Goal: Information Seeking & Learning: Learn about a topic

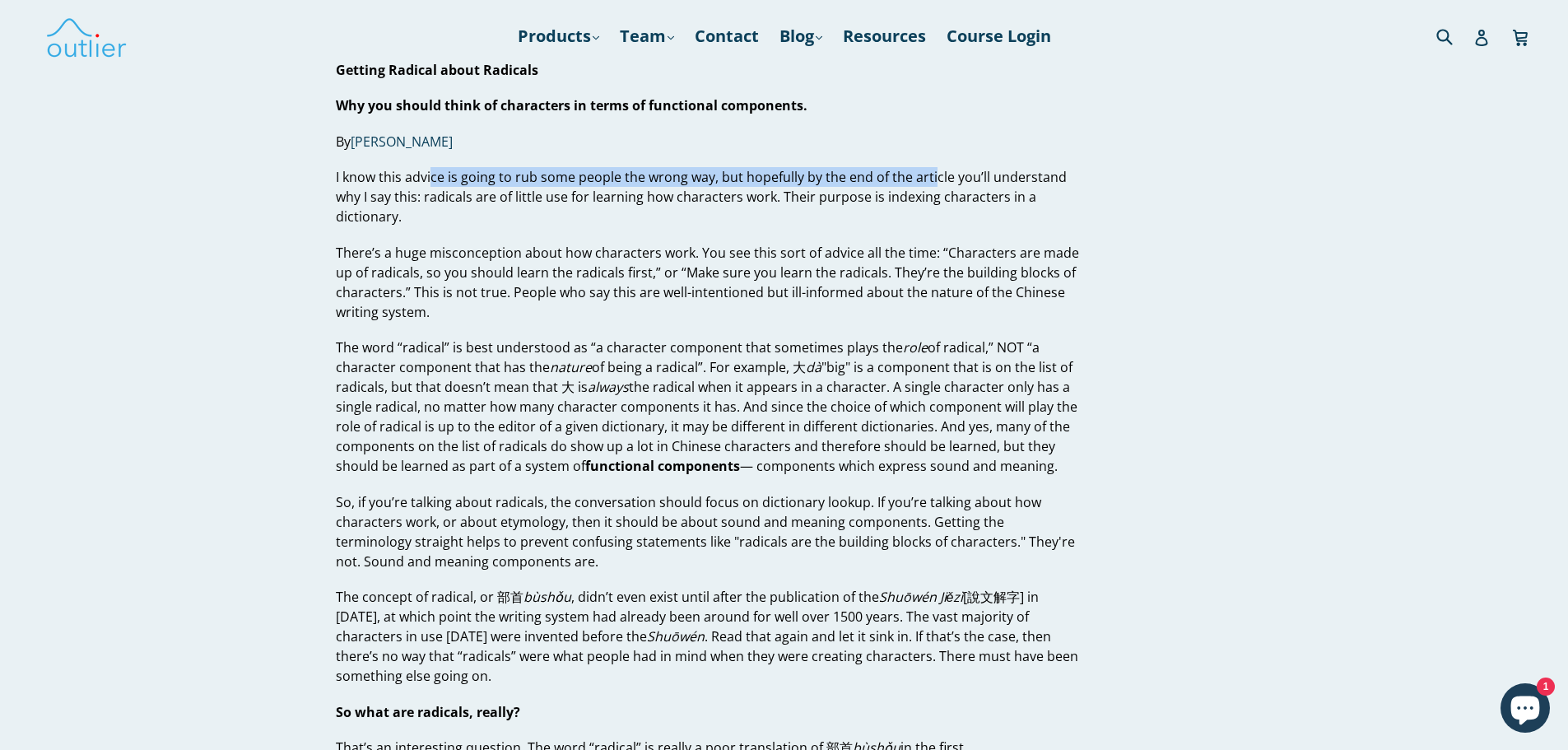
drag, startPoint x: 430, startPoint y: 180, endPoint x: 836, endPoint y: 185, distance: 406.0
click at [925, 179] on p "I know this advice is going to rub some people the wrong way, but hopefully by …" at bounding box center [708, 196] width 744 height 59
click at [540, 266] on p "There’s a huge misconception about how characters work. You see this sort of ad…" at bounding box center [708, 282] width 744 height 79
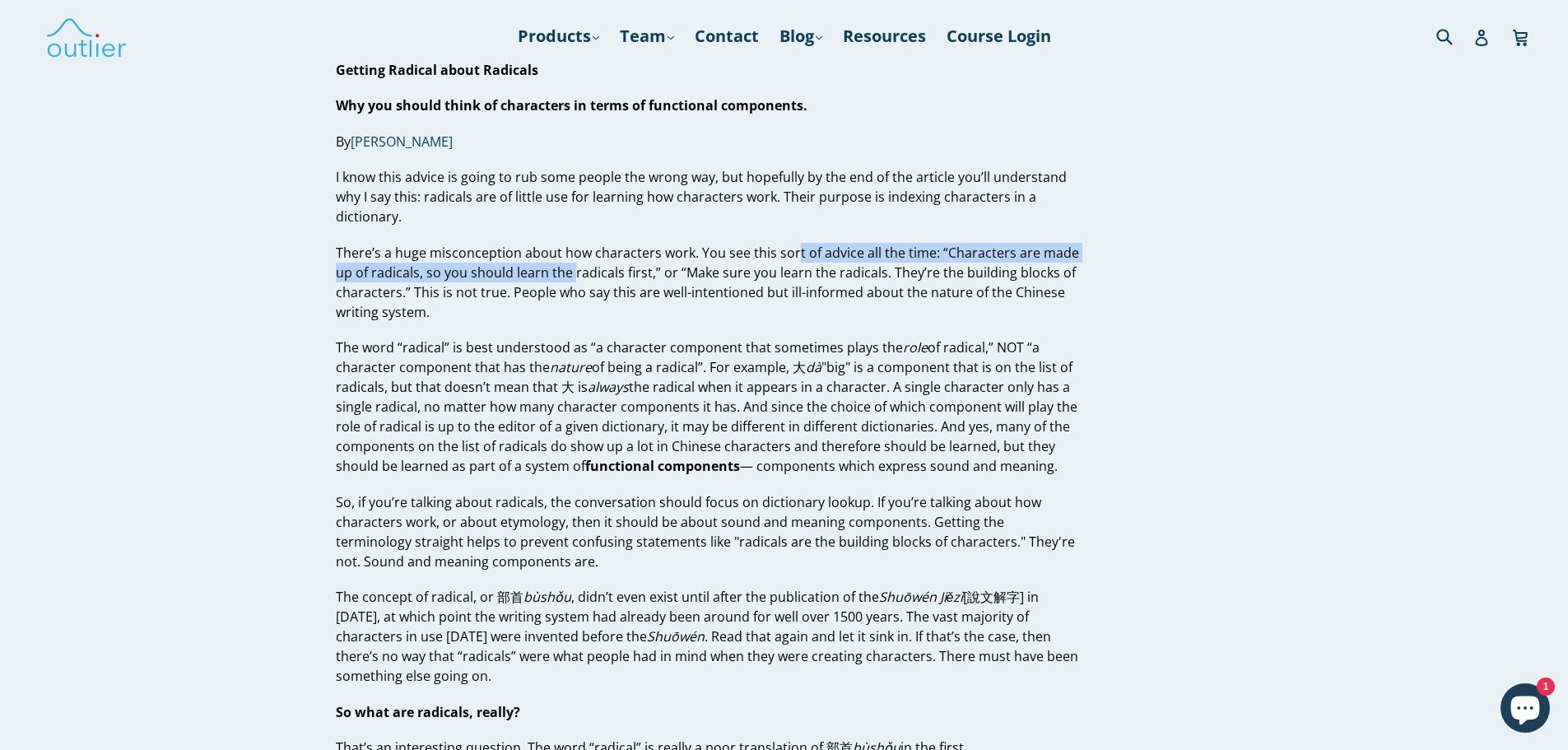
drag, startPoint x: 579, startPoint y: 268, endPoint x: 803, endPoint y: 258, distance: 224.2
click at [799, 260] on p "There’s a huge misconception about how characters work. You see this sort of ad…" at bounding box center [708, 282] width 744 height 79
click at [803, 258] on p "There’s a huge misconception about how characters work. You see this sort of ad…" at bounding box center [708, 282] width 744 height 79
drag, startPoint x: 962, startPoint y: 257, endPoint x: 421, endPoint y: 278, distance: 541.4
click at [421, 278] on p "There’s a huge misconception about how characters work. You see this sort of ad…" at bounding box center [708, 282] width 744 height 79
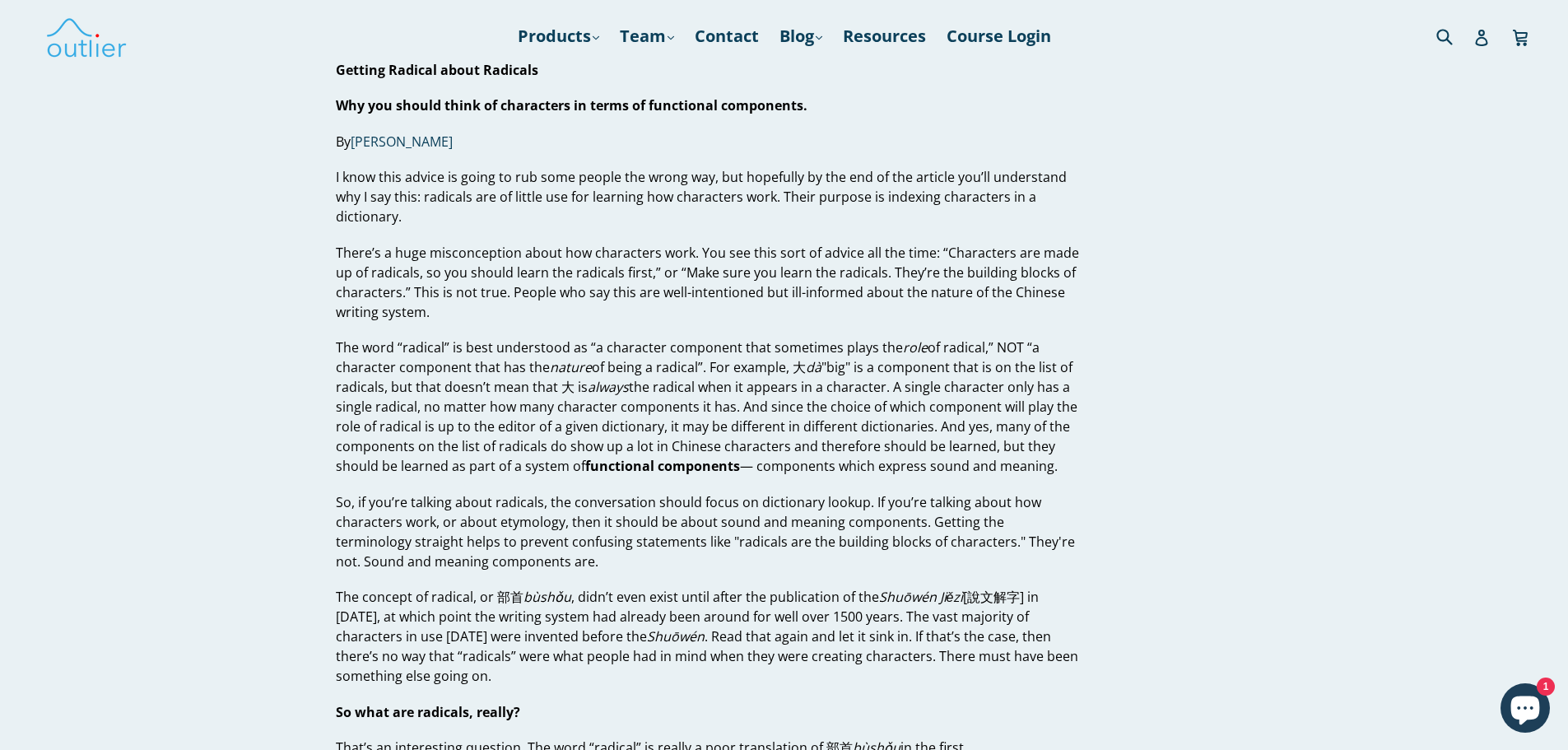
click at [428, 278] on p "There’s a huge misconception about how characters work. You see this sort of ad…" at bounding box center [708, 282] width 744 height 79
drag, startPoint x: 595, startPoint y: 262, endPoint x: 882, endPoint y: 262, distance: 287.0
click at [882, 262] on p "There’s a huge misconception about how characters work. You see this sort of ad…" at bounding box center [708, 282] width 744 height 79
drag, startPoint x: 882, startPoint y: 262, endPoint x: 896, endPoint y: 262, distance: 14.0
click at [883, 262] on p "There’s a huge misconception about how characters work. You see this sort of ad…" at bounding box center [708, 282] width 744 height 79
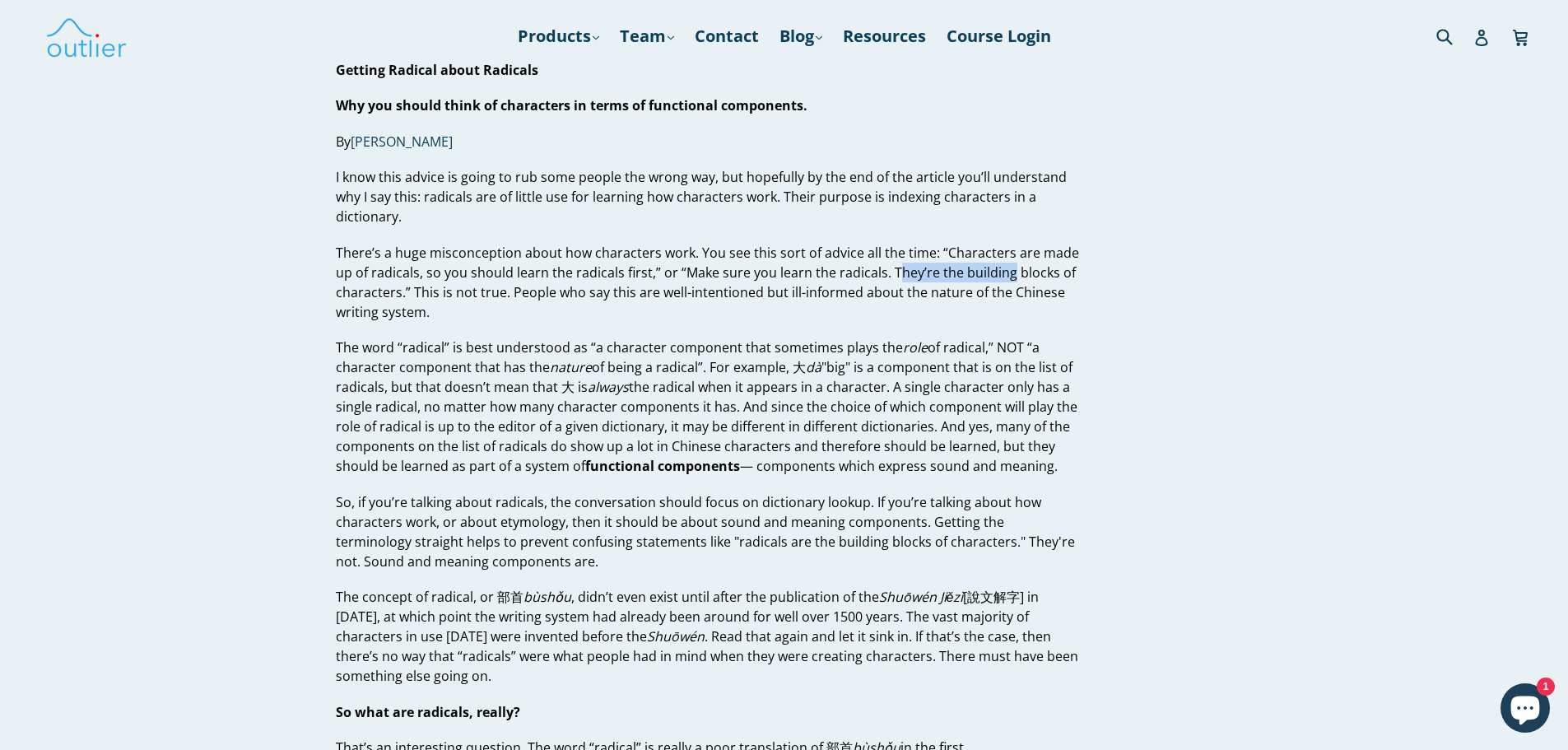
drag, startPoint x: 896, startPoint y: 262, endPoint x: 1009, endPoint y: 269, distance: 113.2
click at [1007, 269] on p "There’s a huge misconception about how characters work. You see this sort of ad…" at bounding box center [708, 282] width 744 height 79
click at [1009, 269] on p "There’s a huge misconception about how characters work. You see this sort of ad…" at bounding box center [708, 282] width 744 height 79
drag, startPoint x: 1056, startPoint y: 268, endPoint x: 777, endPoint y: 275, distance: 279.1
click at [840, 272] on p "There’s a huge misconception about how characters work. You see this sort of ad…" at bounding box center [708, 282] width 744 height 79
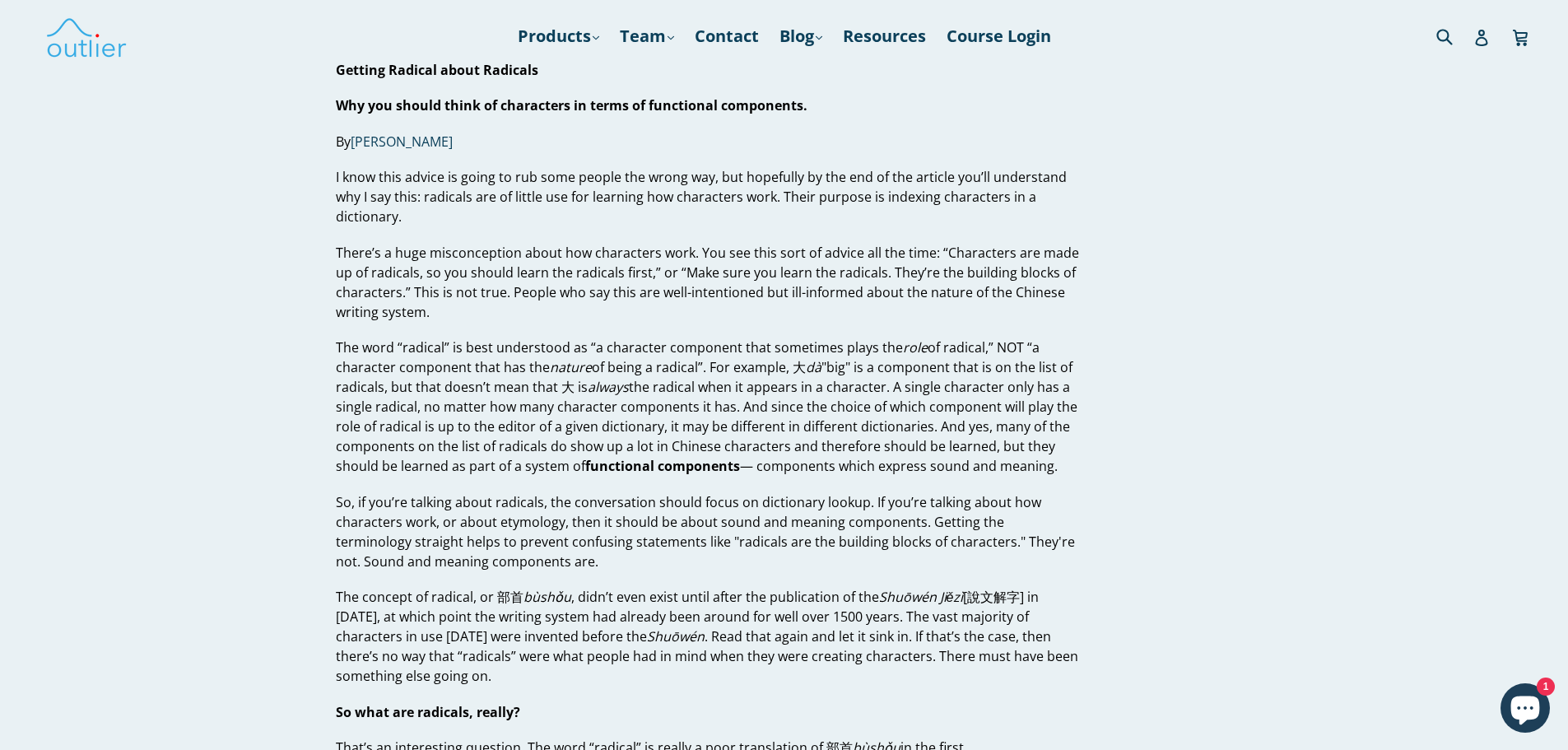
click at [694, 282] on p "There’s a huge misconception about how characters work. You see this sort of ad…" at bounding box center [708, 282] width 744 height 79
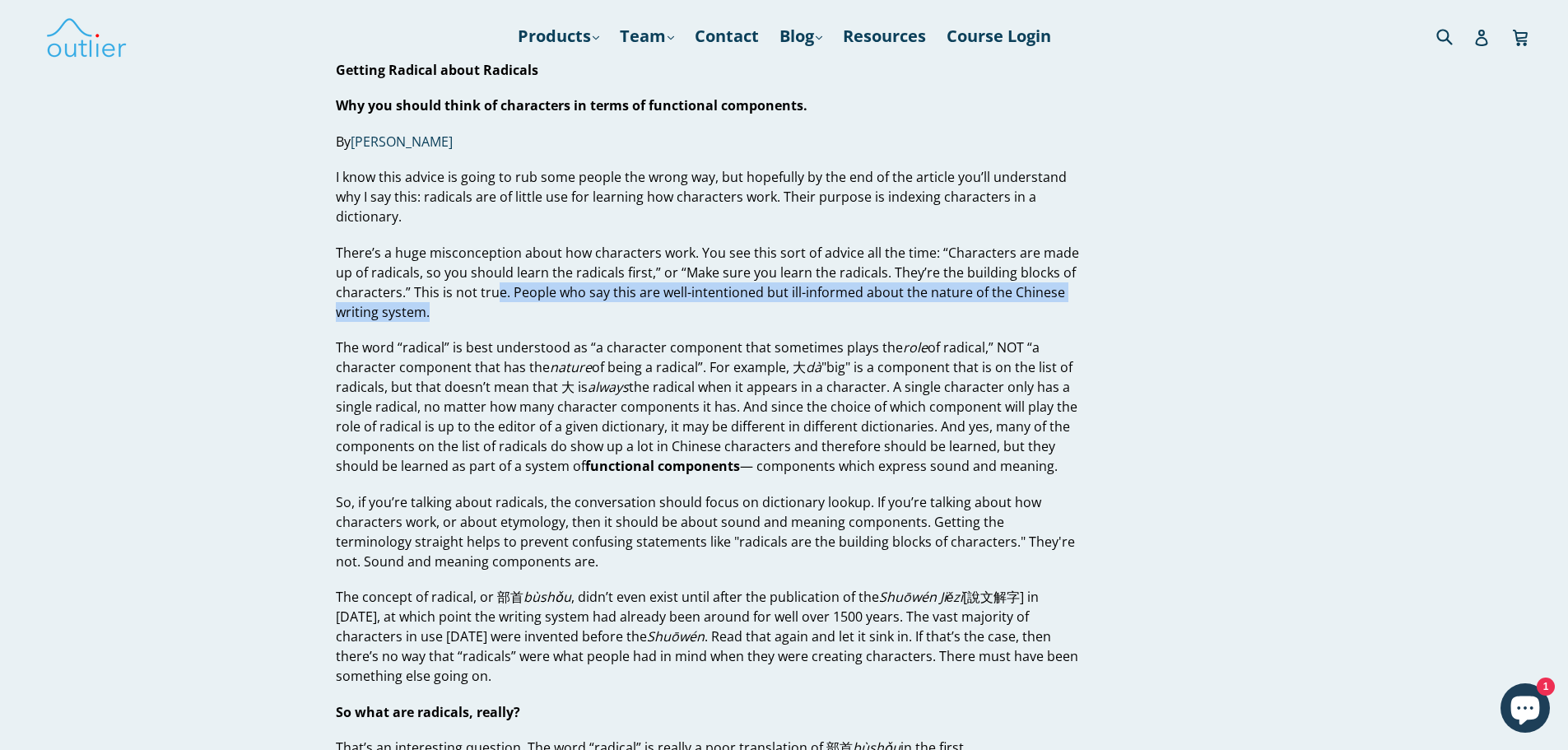
drag, startPoint x: 500, startPoint y: 294, endPoint x: 954, endPoint y: 316, distance: 454.5
click at [954, 316] on p "There’s a huge misconception about how characters work. You see this sort of ad…" at bounding box center [708, 282] width 744 height 79
click at [804, 366] on p "The word “radical” is best understood as “a character component that sometimes …" at bounding box center [708, 406] width 744 height 139
click at [805, 366] on p "The word “radical” is best understood as “a character component that sometimes …" at bounding box center [708, 406] width 744 height 139
drag, startPoint x: 805, startPoint y: 366, endPoint x: 513, endPoint y: 415, distance: 296.1
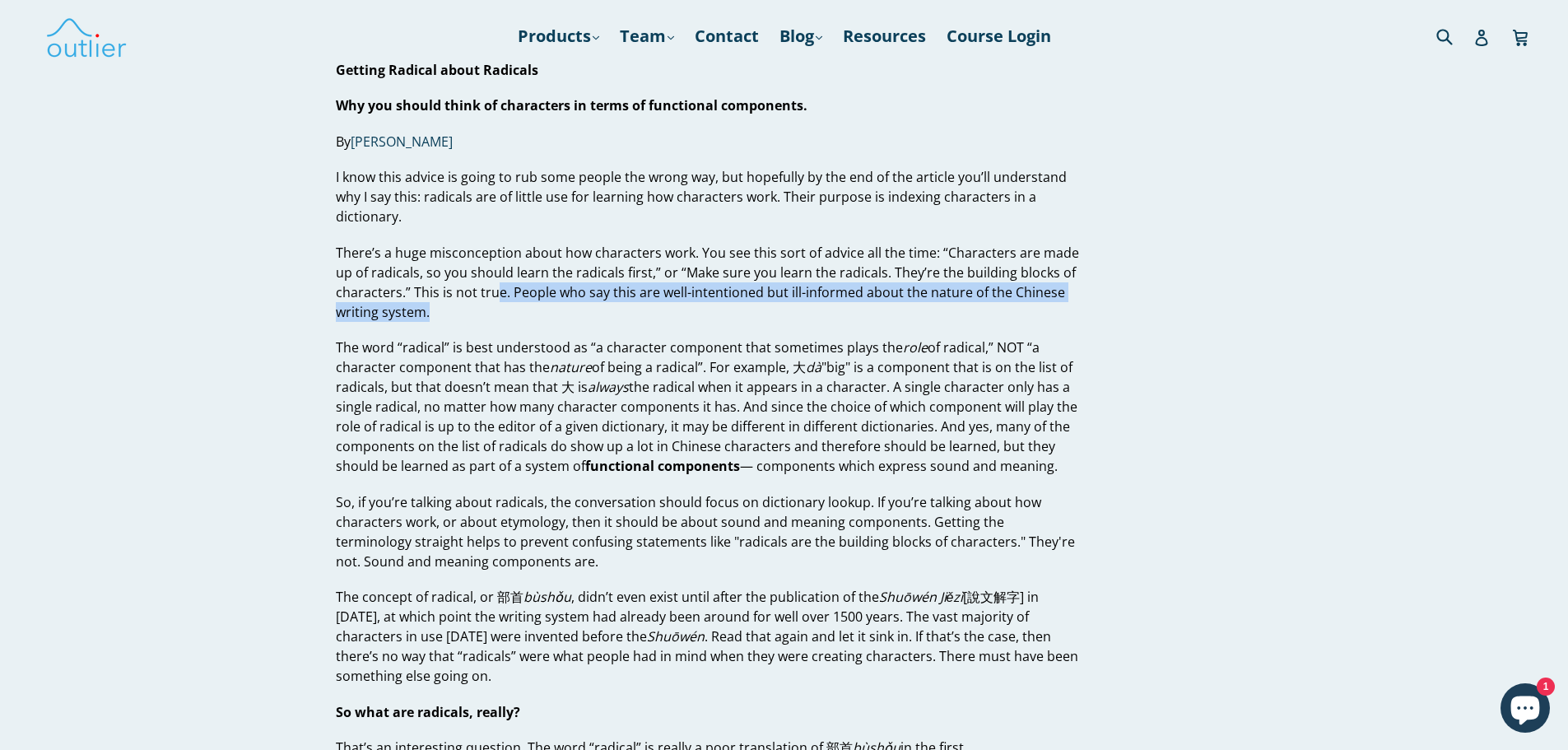
click at [513, 415] on p "The word “radical” is best understood as “a character component that sometimes …" at bounding box center [708, 406] width 744 height 139
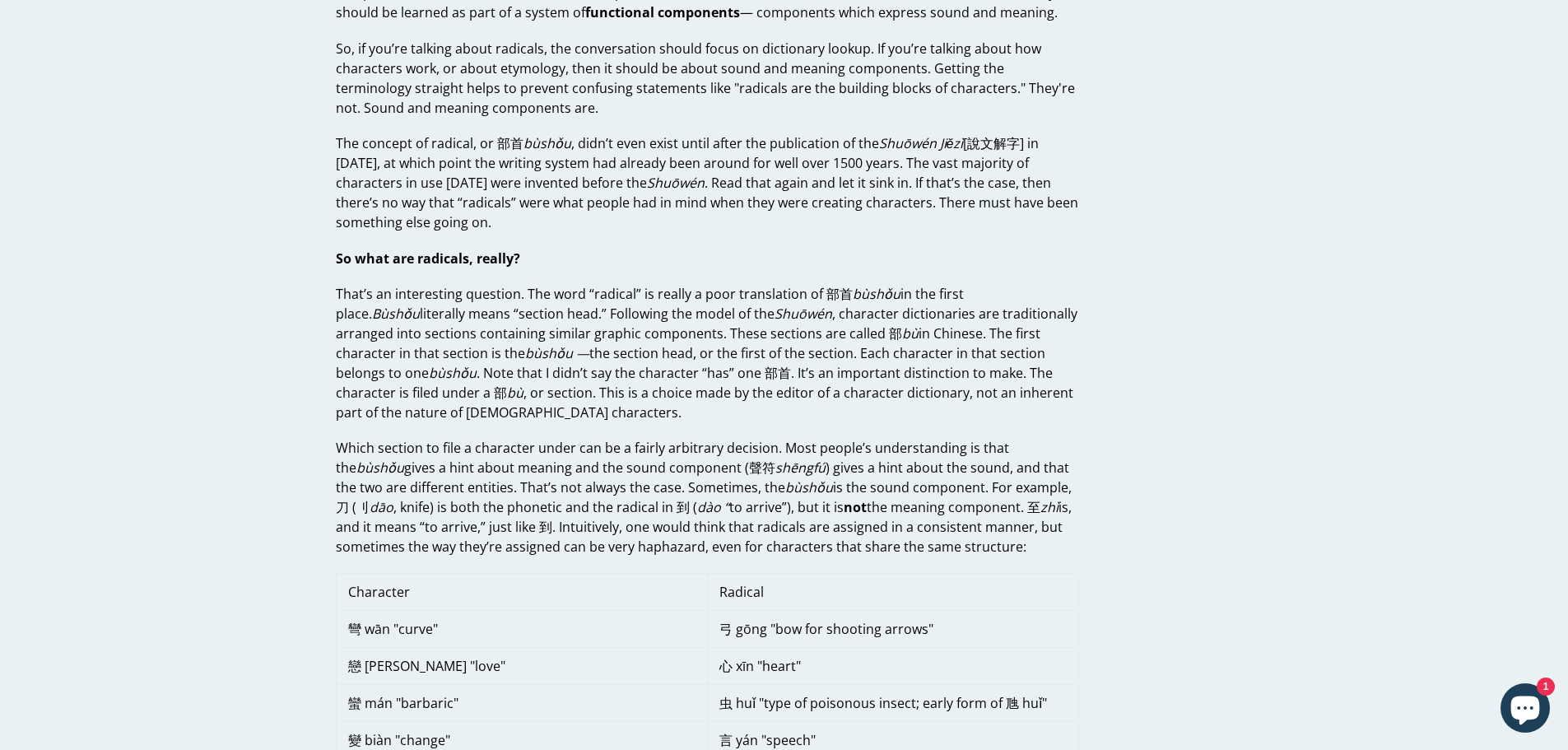
scroll to position [493, 0]
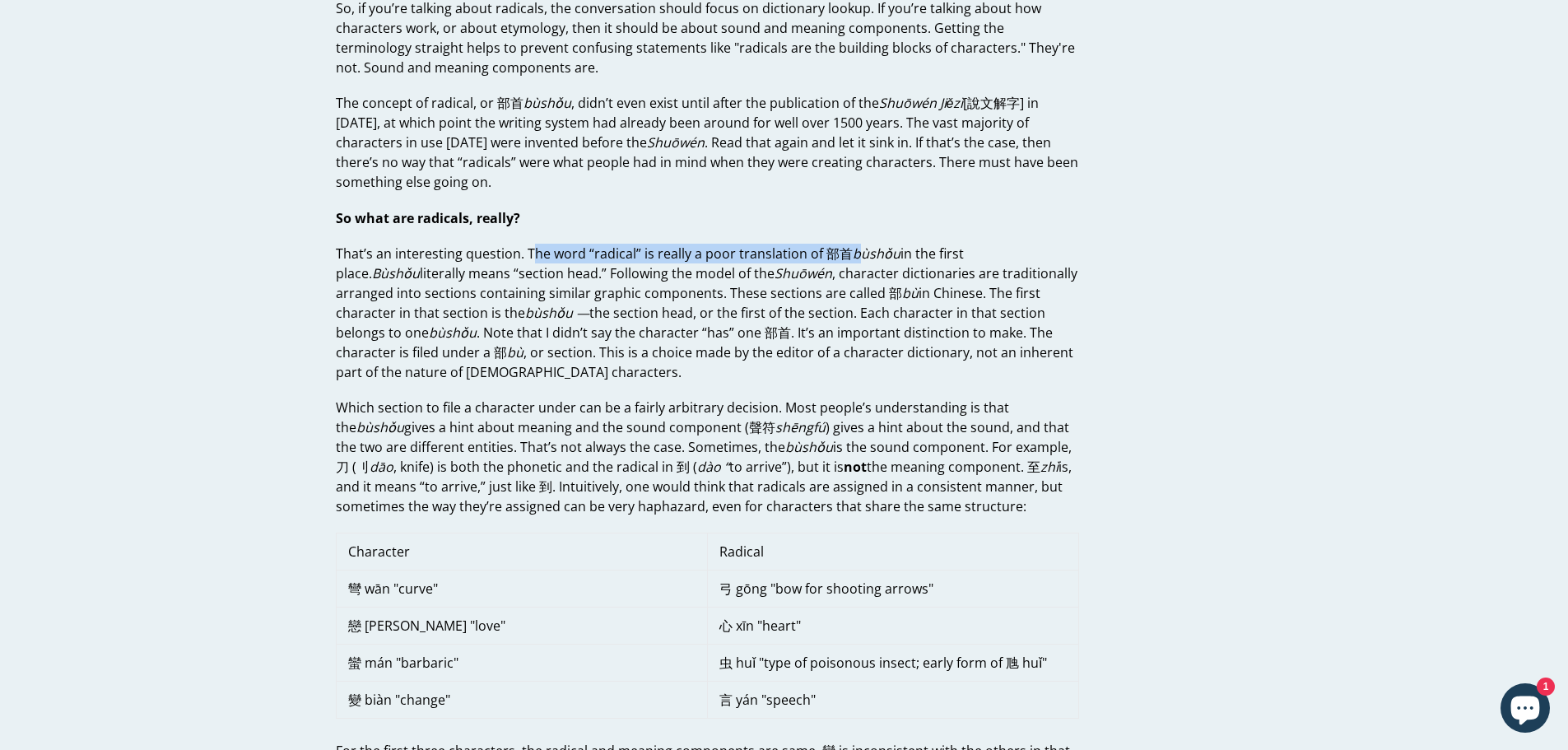
drag, startPoint x: 534, startPoint y: 251, endPoint x: 855, endPoint y: 260, distance: 321.1
click at [855, 260] on p "That’s an interesting question. The word “radical” is really a poor translation…" at bounding box center [708, 313] width 744 height 139
click at [810, 269] on p "That’s an interesting question. The word “radical” is really a poor translation…" at bounding box center [708, 313] width 744 height 139
drag, startPoint x: 820, startPoint y: 260, endPoint x: 849, endPoint y: 257, distance: 29.2
click at [849, 257] on p "That’s an interesting question. The word “radical” is really a poor translation…" at bounding box center [708, 313] width 744 height 139
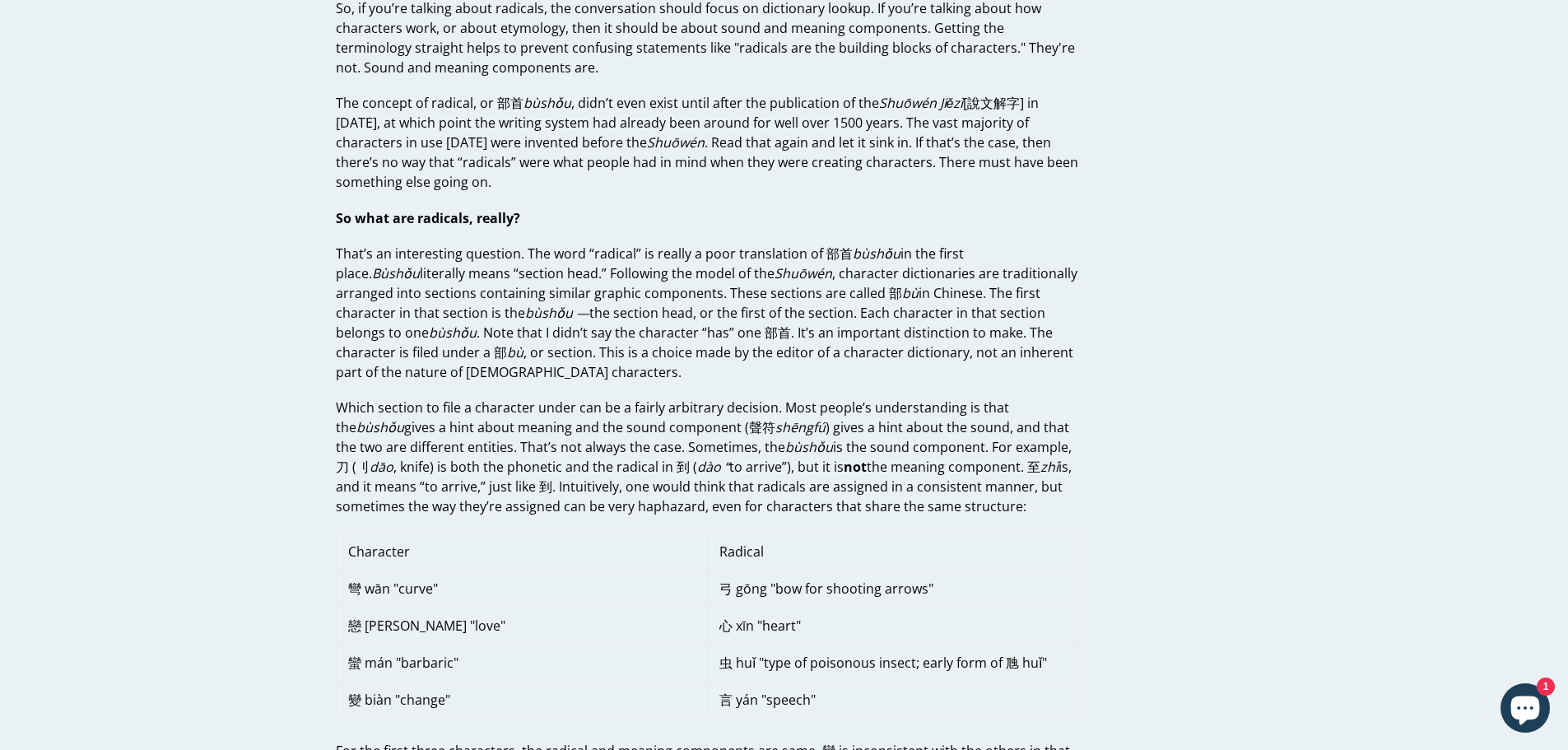
click at [957, 263] on p "That’s an interesting question. The word “radical” is really a poor translation…" at bounding box center [708, 313] width 744 height 139
drag, startPoint x: 368, startPoint y: 274, endPoint x: 532, endPoint y: 278, distance: 164.0
click at [532, 278] on p "That’s an interesting question. The word “radical” is really a poor translation…" at bounding box center [708, 313] width 744 height 139
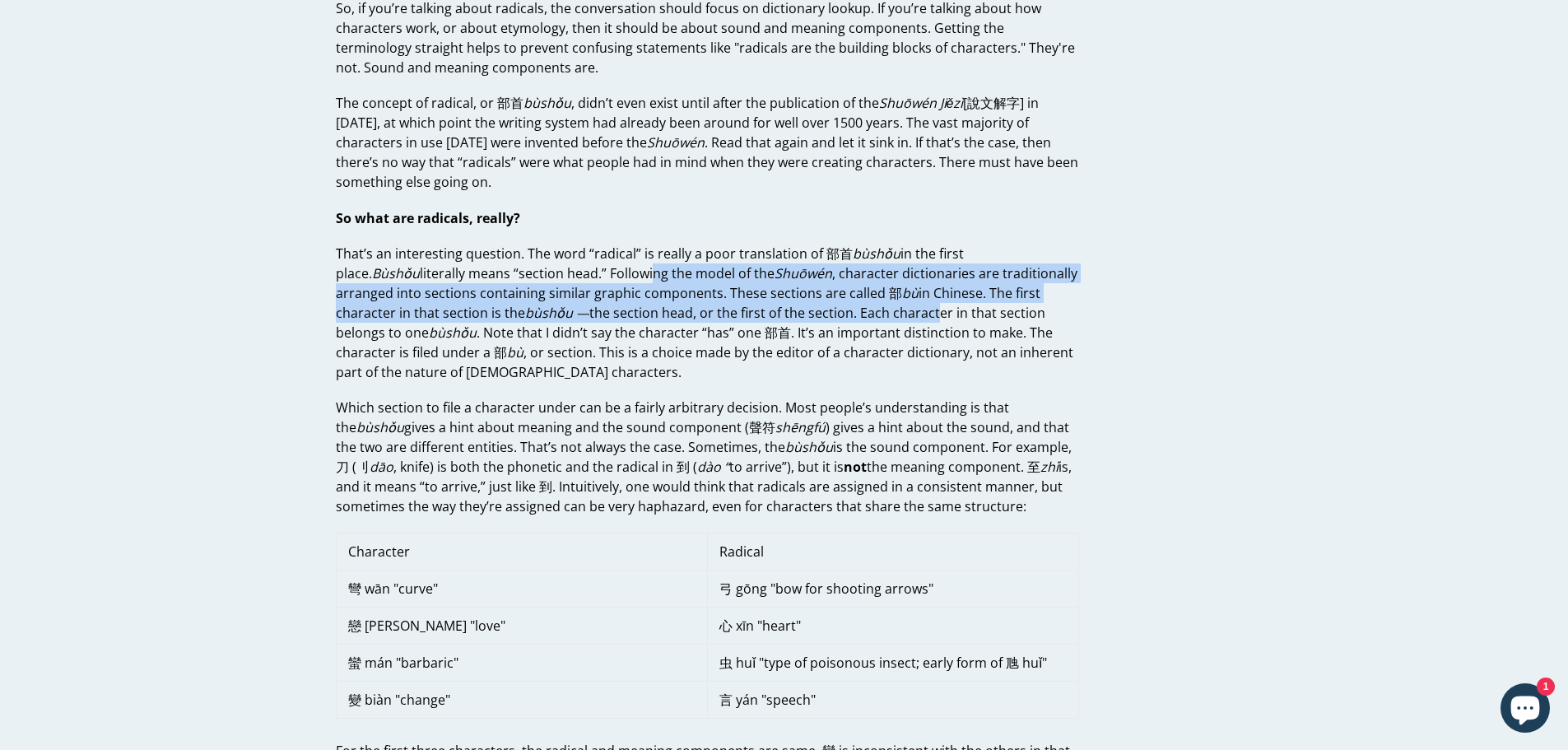
drag, startPoint x: 758, startPoint y: 293, endPoint x: 847, endPoint y: 322, distance: 93.6
click at [837, 316] on p "That’s an interesting question. The word “radical” is really a poor translation…" at bounding box center [708, 313] width 744 height 139
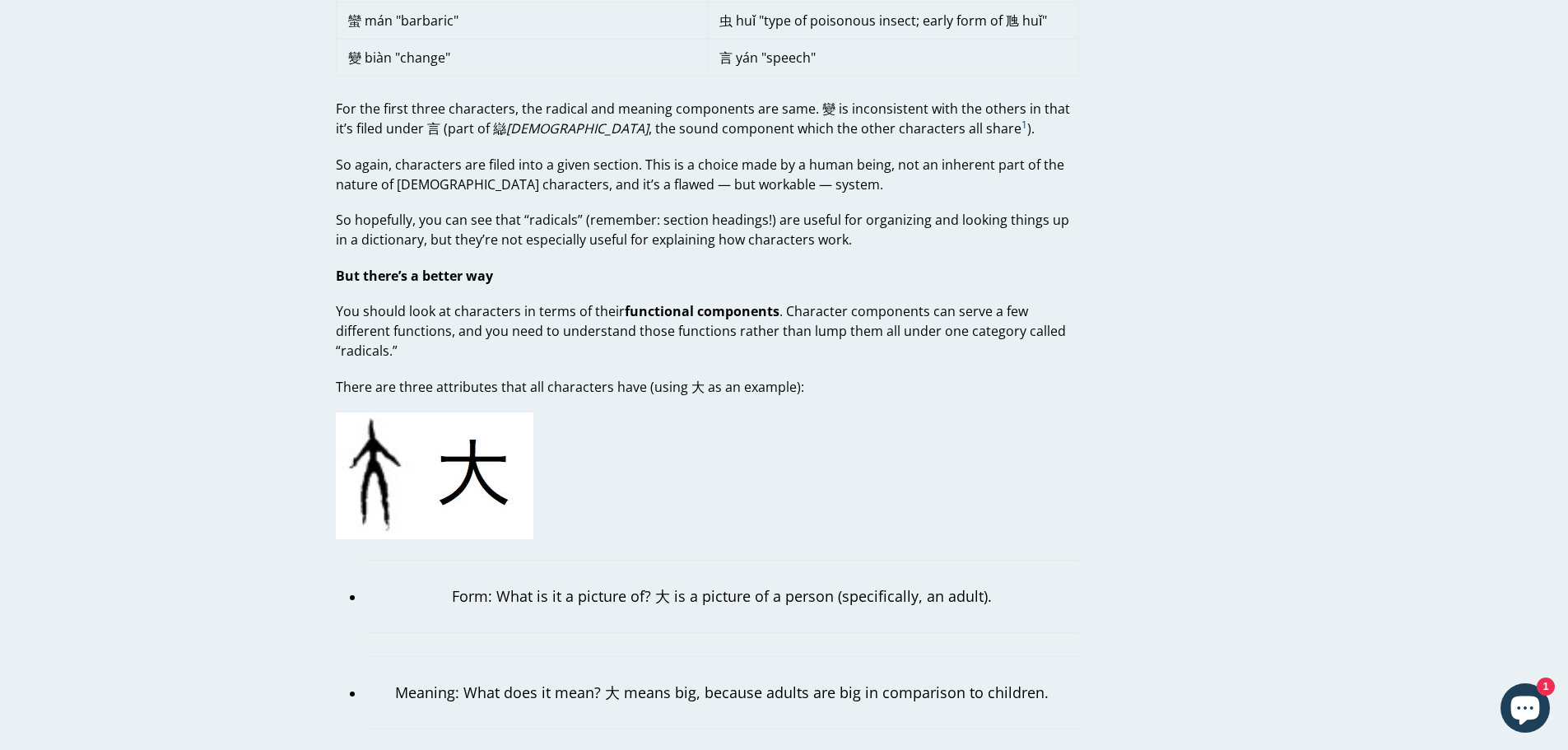
scroll to position [1234, 0]
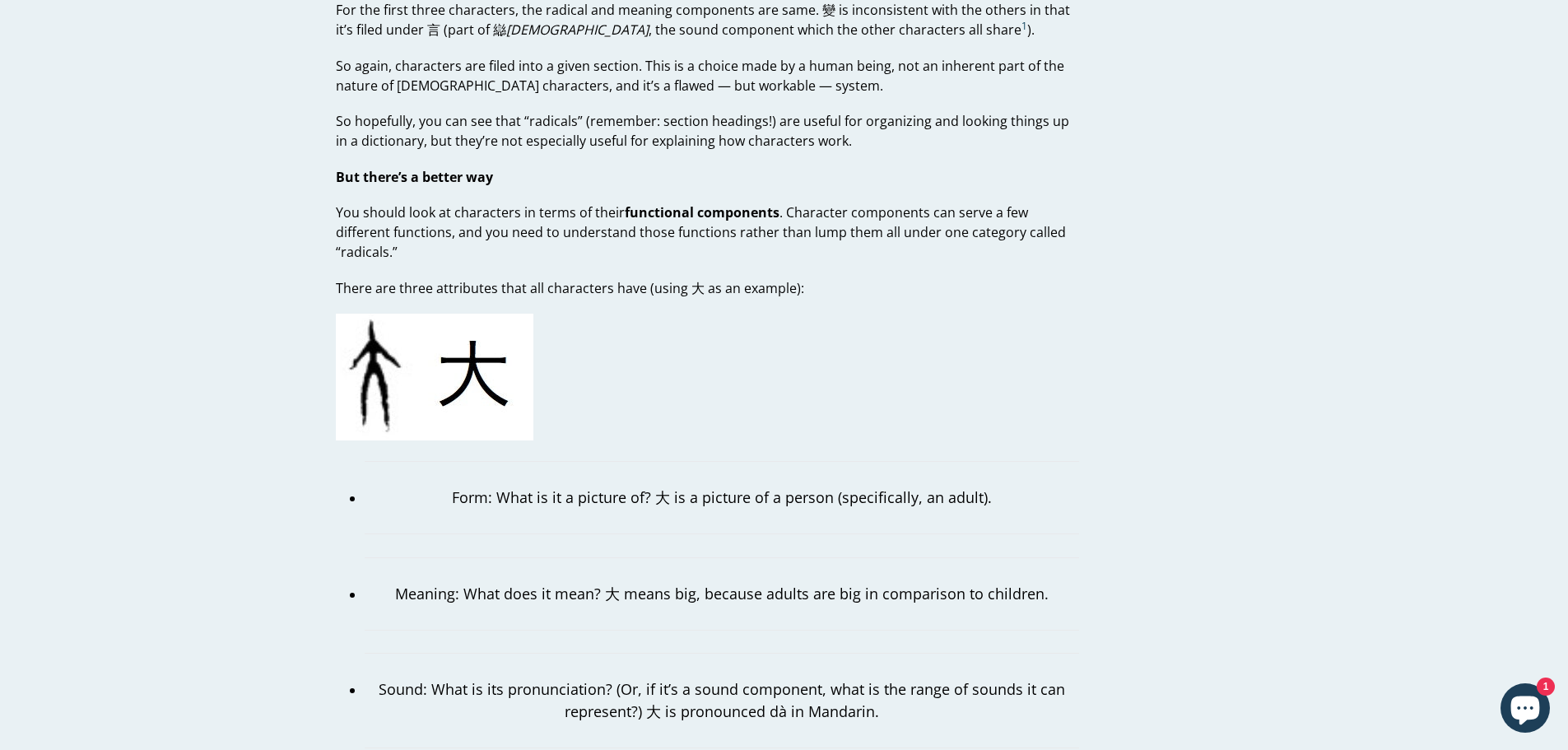
drag, startPoint x: 717, startPoint y: 284, endPoint x: 786, endPoint y: 285, distance: 69.0
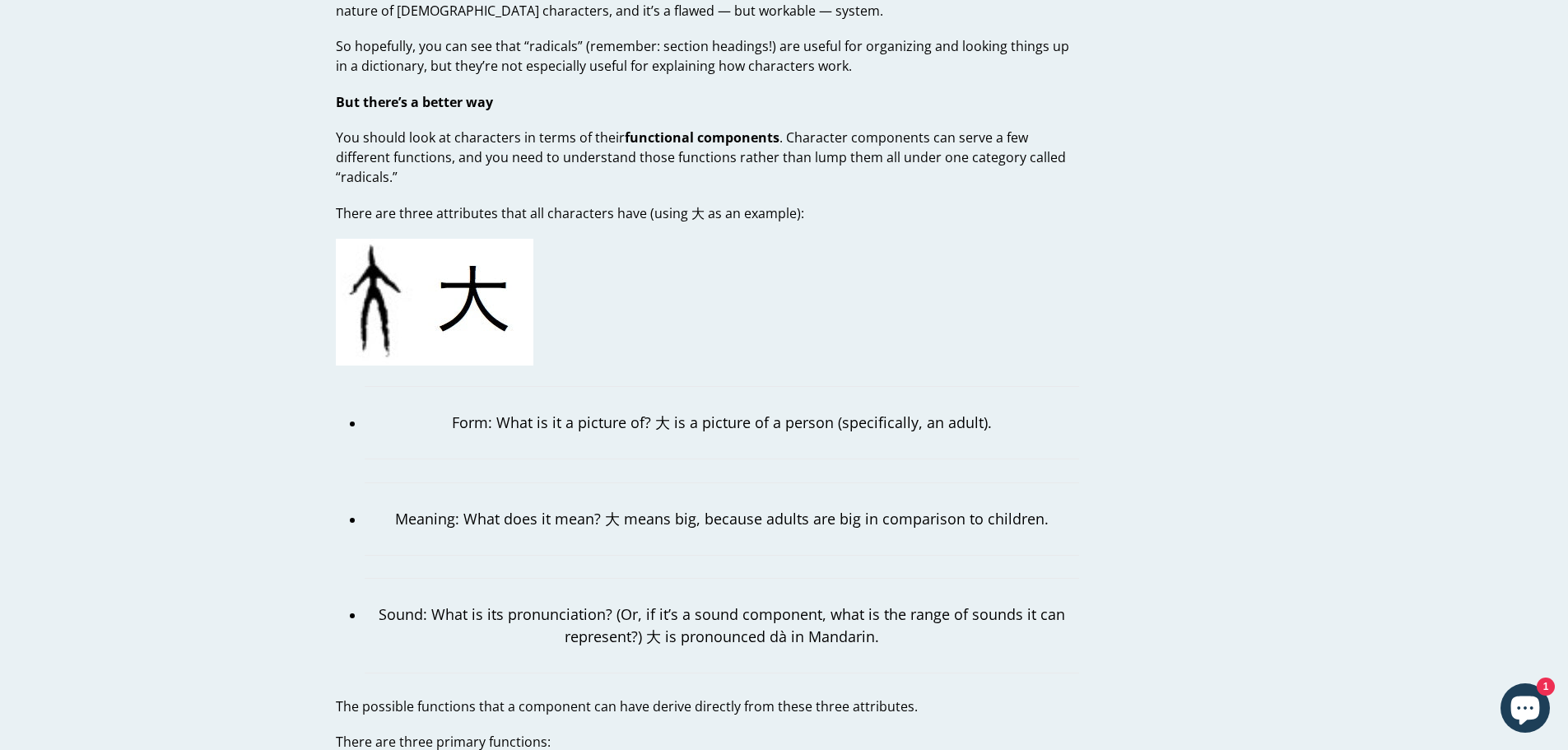
scroll to position [1316, 0]
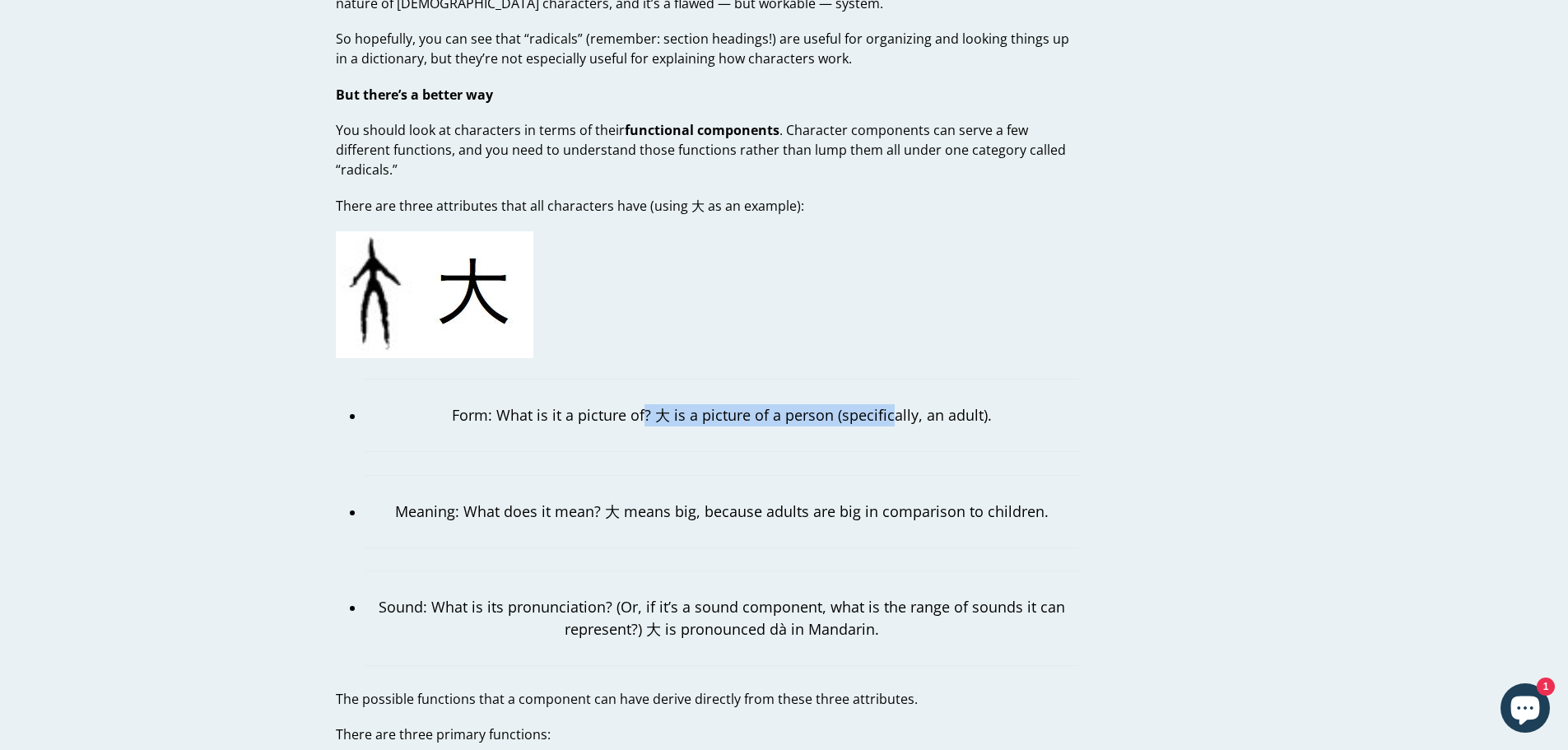
drag, startPoint x: 643, startPoint y: 385, endPoint x: 895, endPoint y: 388, distance: 252.0
click at [895, 404] on p "Form: What is it a picture of? 大 is a picture of a person (specifically, an adu…" at bounding box center [721, 416] width 715 height 22
drag, startPoint x: 895, startPoint y: 388, endPoint x: 994, endPoint y: 390, distance: 99.0
click at [896, 404] on p "Form: What is it a picture of? 大 is a picture of a person (specifically, an adu…" at bounding box center [721, 416] width 715 height 22
drag, startPoint x: 994, startPoint y: 390, endPoint x: 713, endPoint y: 386, distance: 281.0
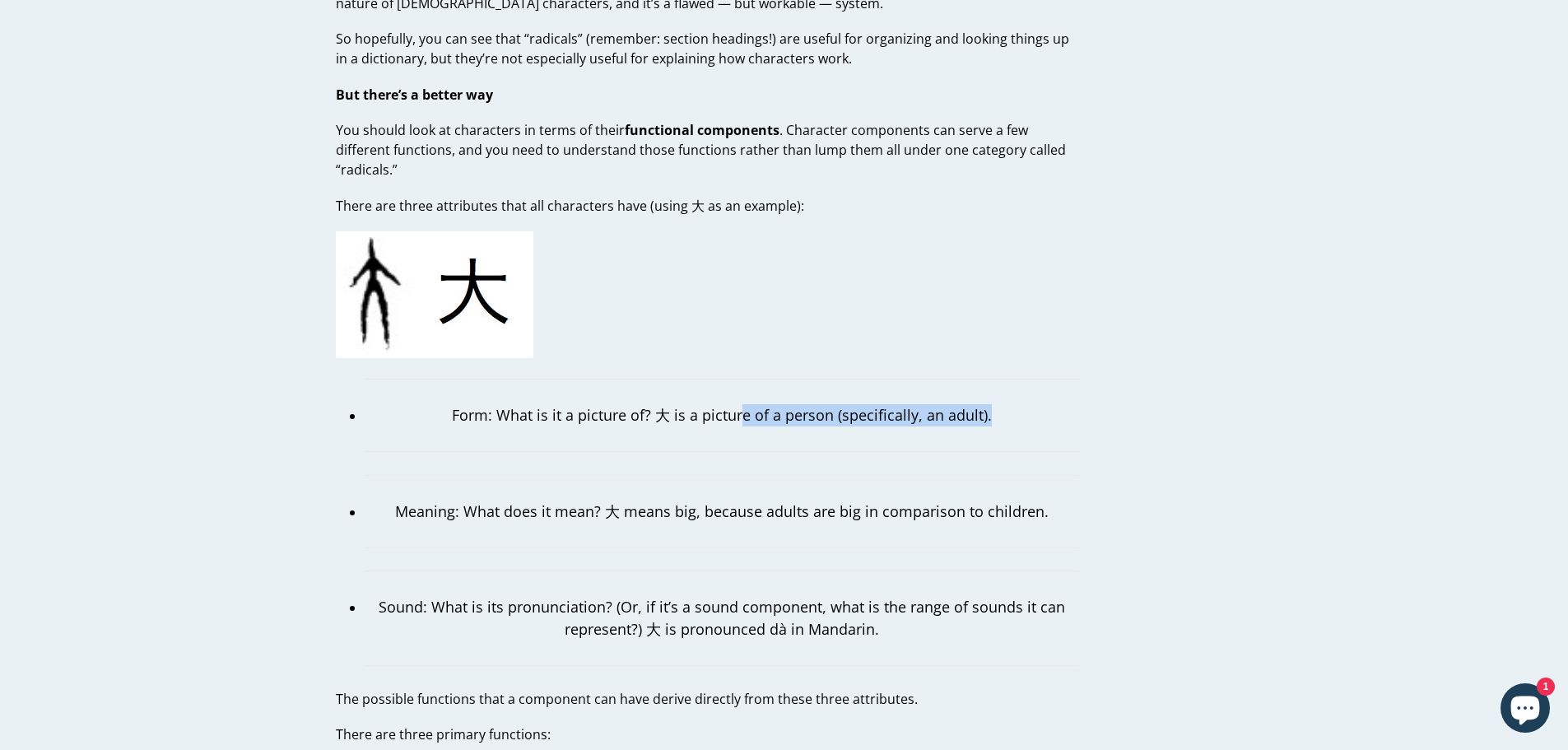
click at [734, 404] on p "Form: What is it a picture of? 大 is a picture of a person (specifically, an adu…" at bounding box center [721, 416] width 715 height 22
click at [706, 404] on p "Form: What is it a picture of? 大 is a picture of a person (specifically, an adu…" at bounding box center [721, 416] width 715 height 22
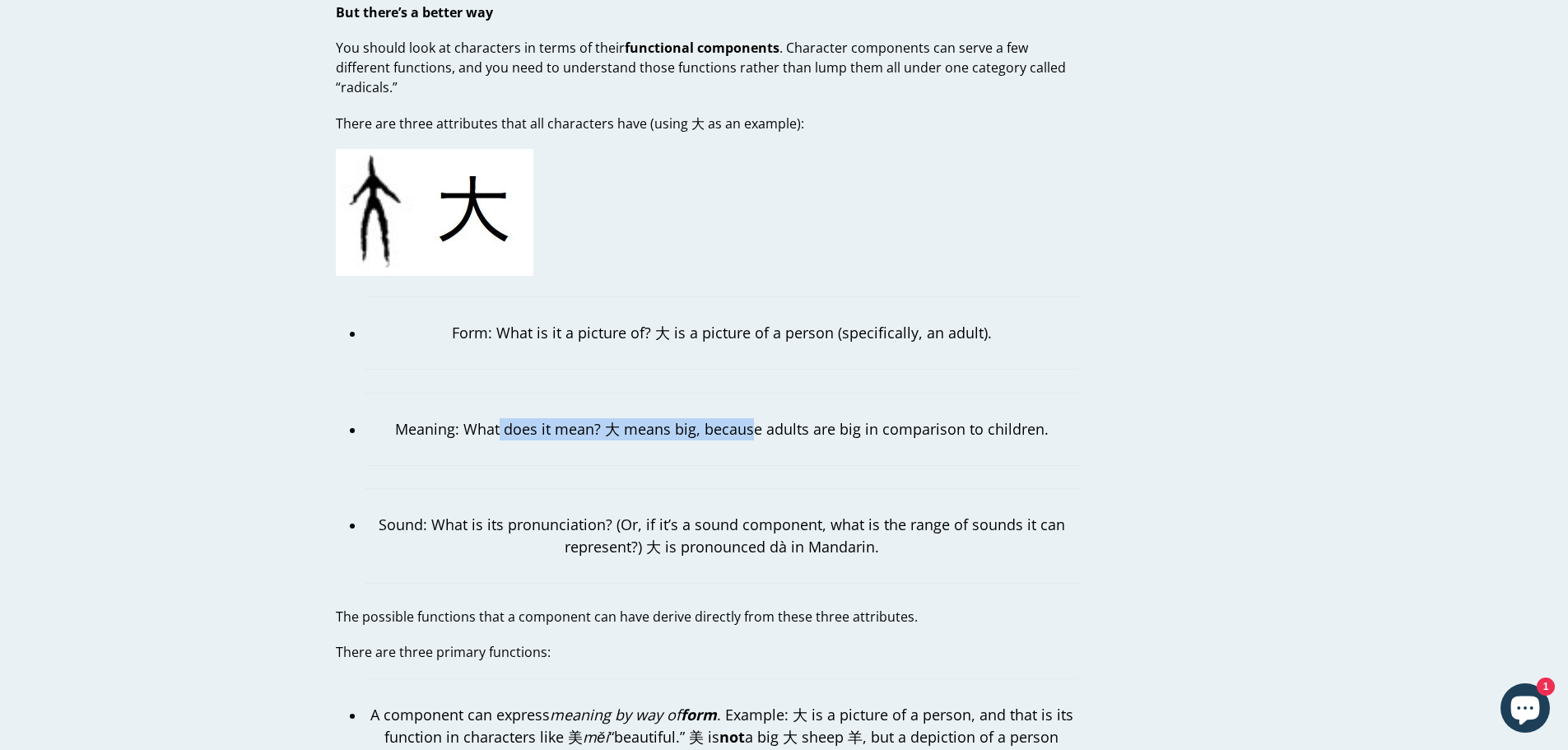
drag, startPoint x: 636, startPoint y: 411, endPoint x: 756, endPoint y: 410, distance: 120.0
click at [756, 419] on p "Meaning: What does it mean? 大 means big, because adults are big in comparison t…" at bounding box center [721, 430] width 715 height 22
drag, startPoint x: 810, startPoint y: 407, endPoint x: 1001, endPoint y: 411, distance: 191.0
click at [982, 419] on p "Meaning: What does it mean? 大 means big, because adults are big in comparison t…" at bounding box center [721, 430] width 715 height 22
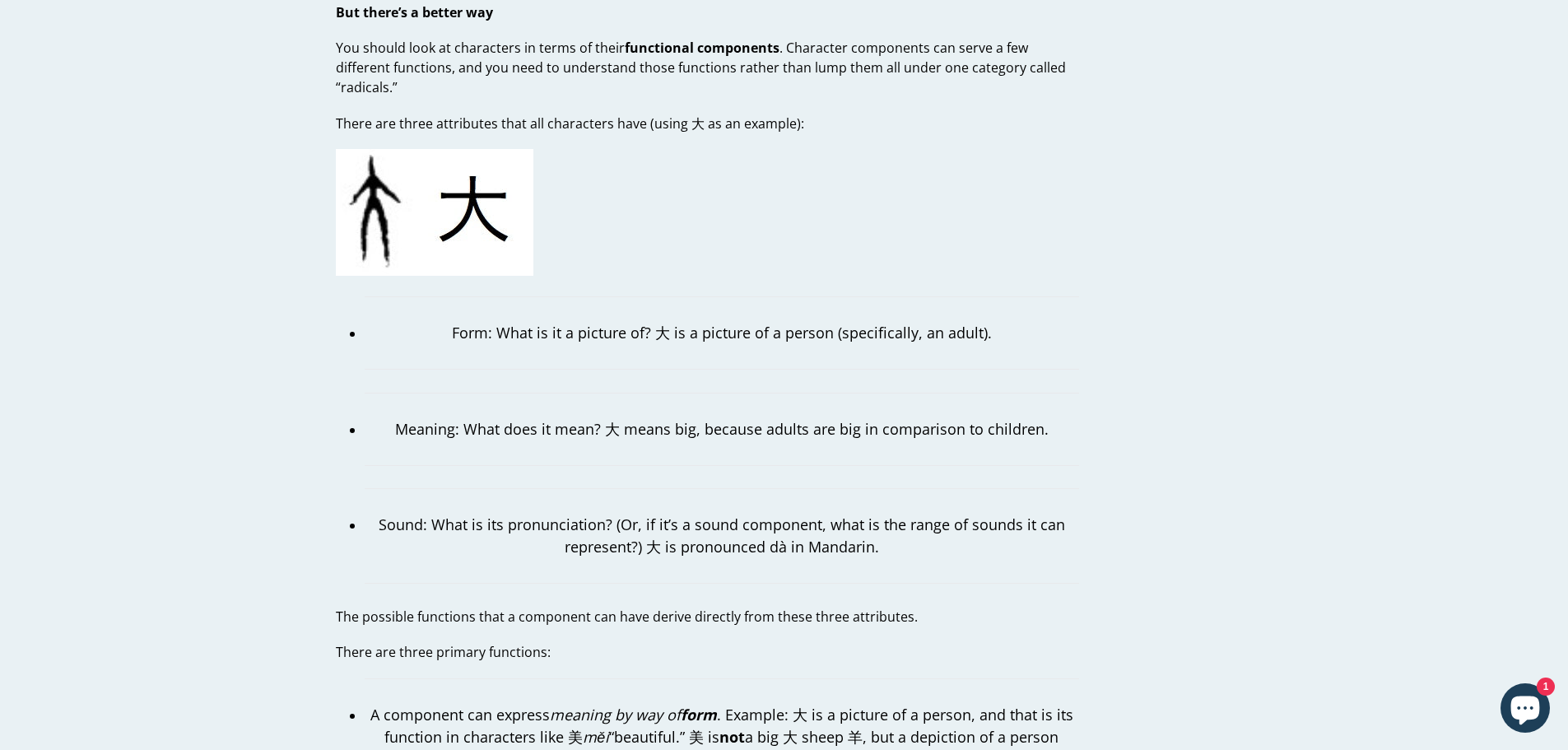
click at [1001, 419] on p "Meaning: What does it mean? 大 means big, because adults are big in comparison t…" at bounding box center [721, 430] width 715 height 22
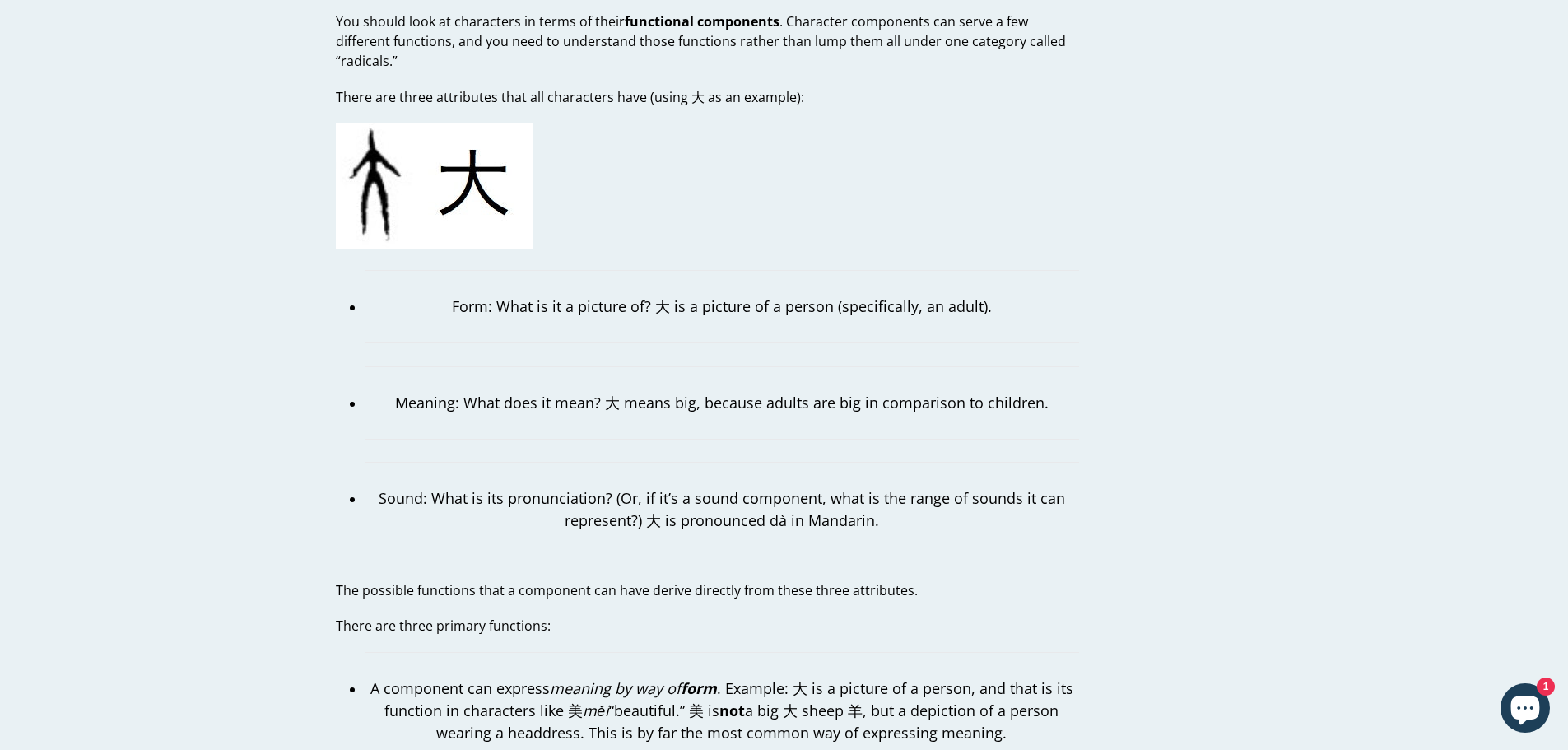
scroll to position [1481, 0]
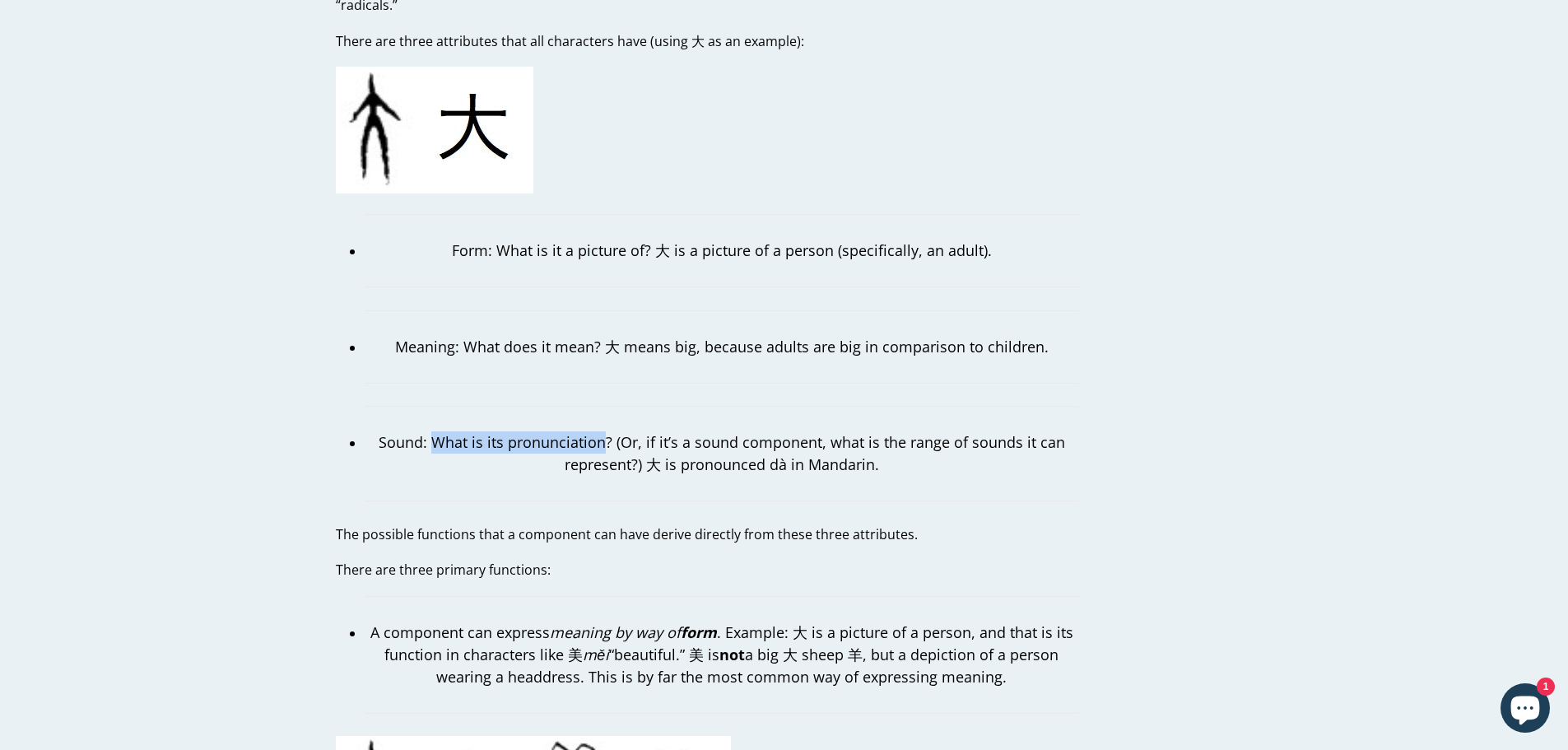
drag, startPoint x: 438, startPoint y: 420, endPoint x: 605, endPoint y: 430, distance: 167.3
click at [605, 432] on p "Sound: What is its pronunciation? (Or, if it’s a sound component, what is the r…" at bounding box center [721, 453] width 715 height 44
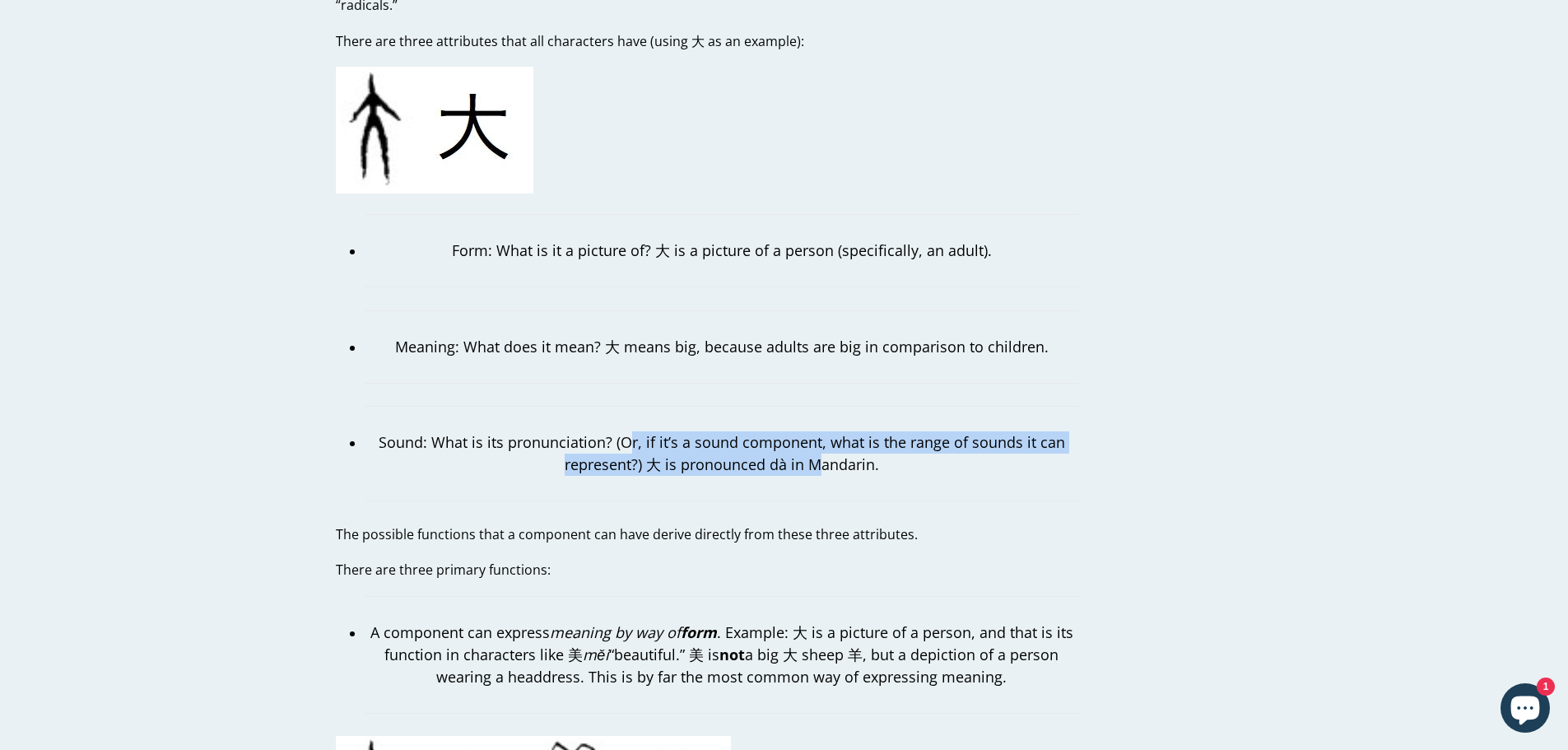
drag, startPoint x: 650, startPoint y: 432, endPoint x: 848, endPoint y: 459, distance: 199.8
click at [828, 449] on p "Sound: What is its pronunciation? (Or, if it’s a sound component, what is the r…" at bounding box center [721, 453] width 715 height 44
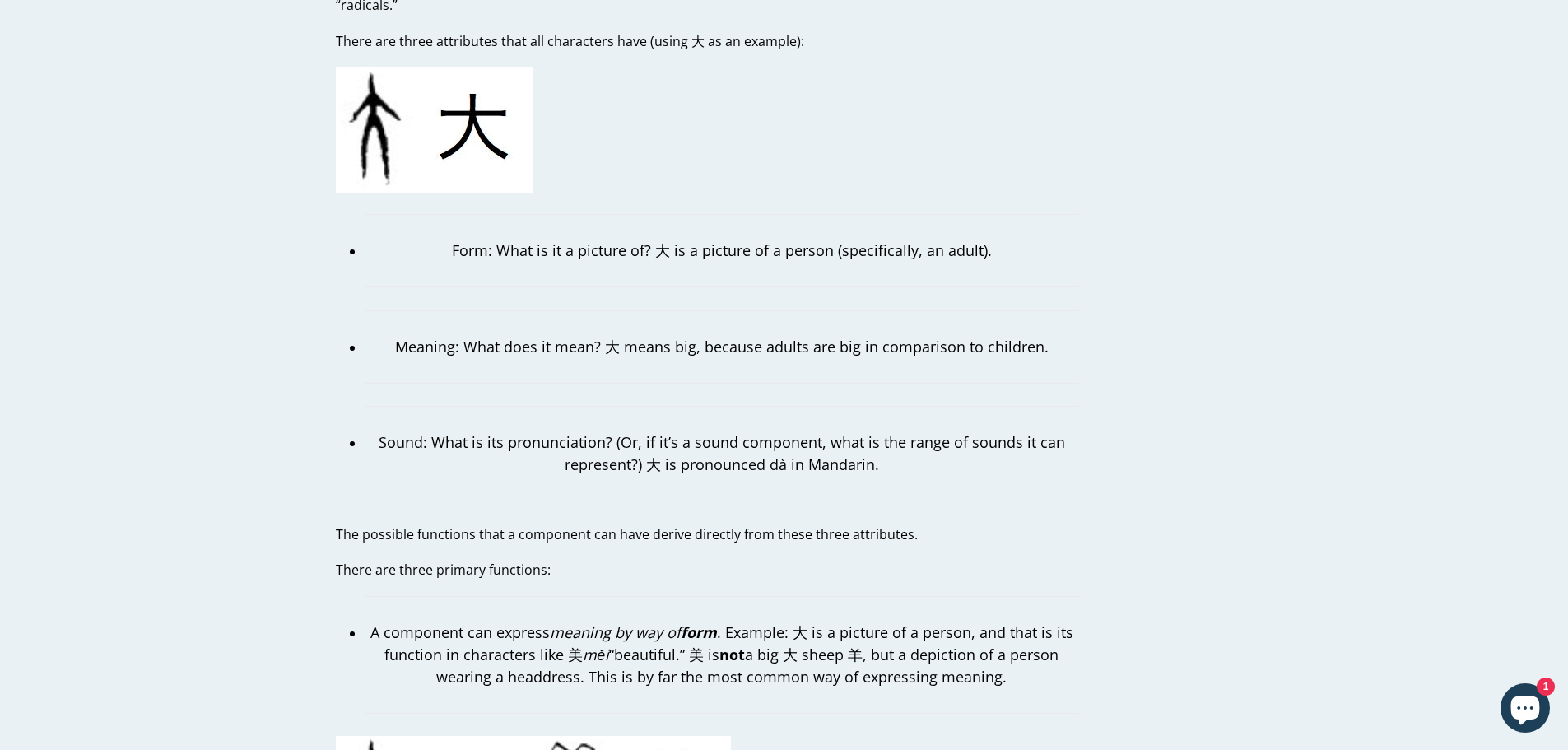
click at [865, 465] on blockquote "Sound: What is its pronunciation? (Or, if it’s a sound component, what is the r…" at bounding box center [721, 453] width 715 height 96
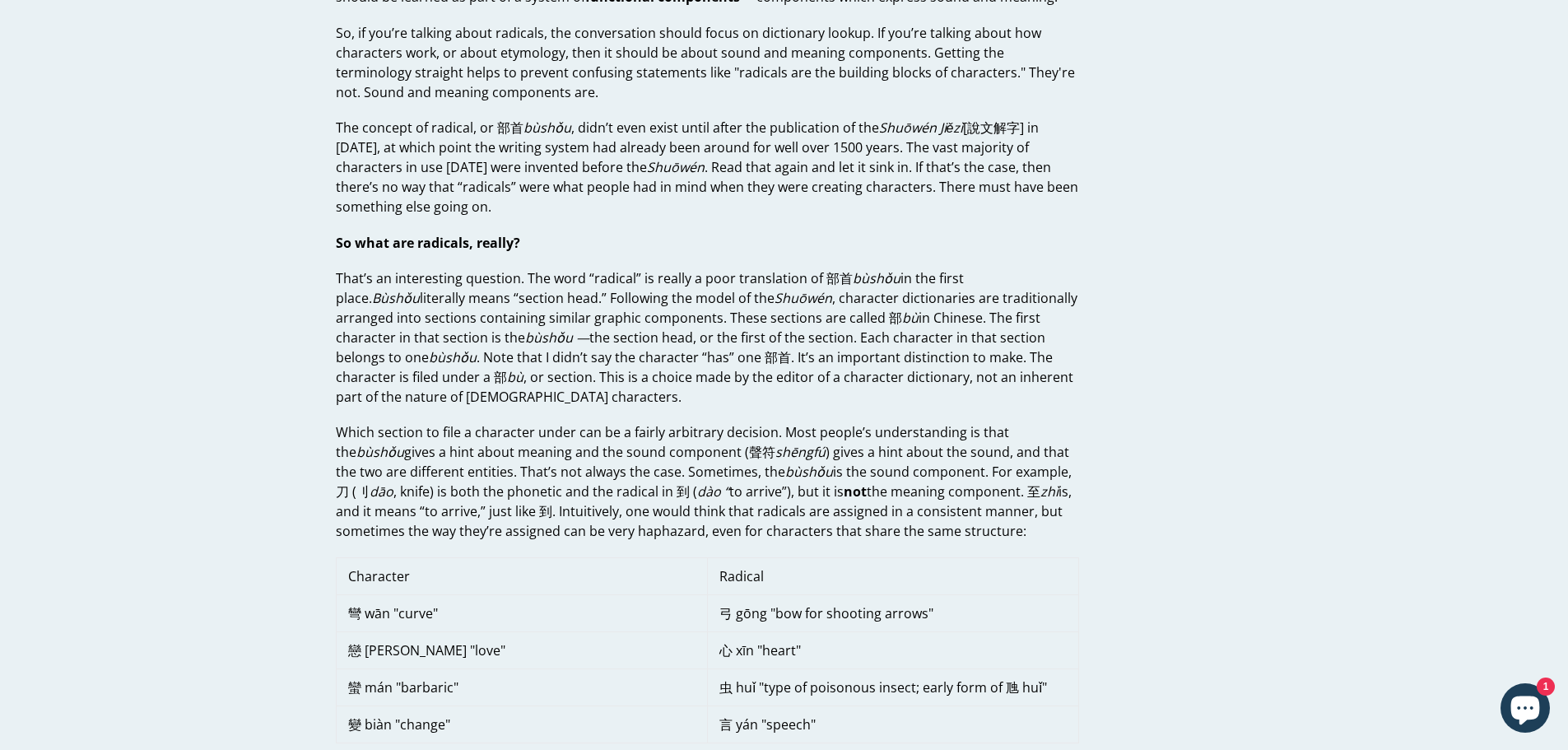
scroll to position [0, 0]
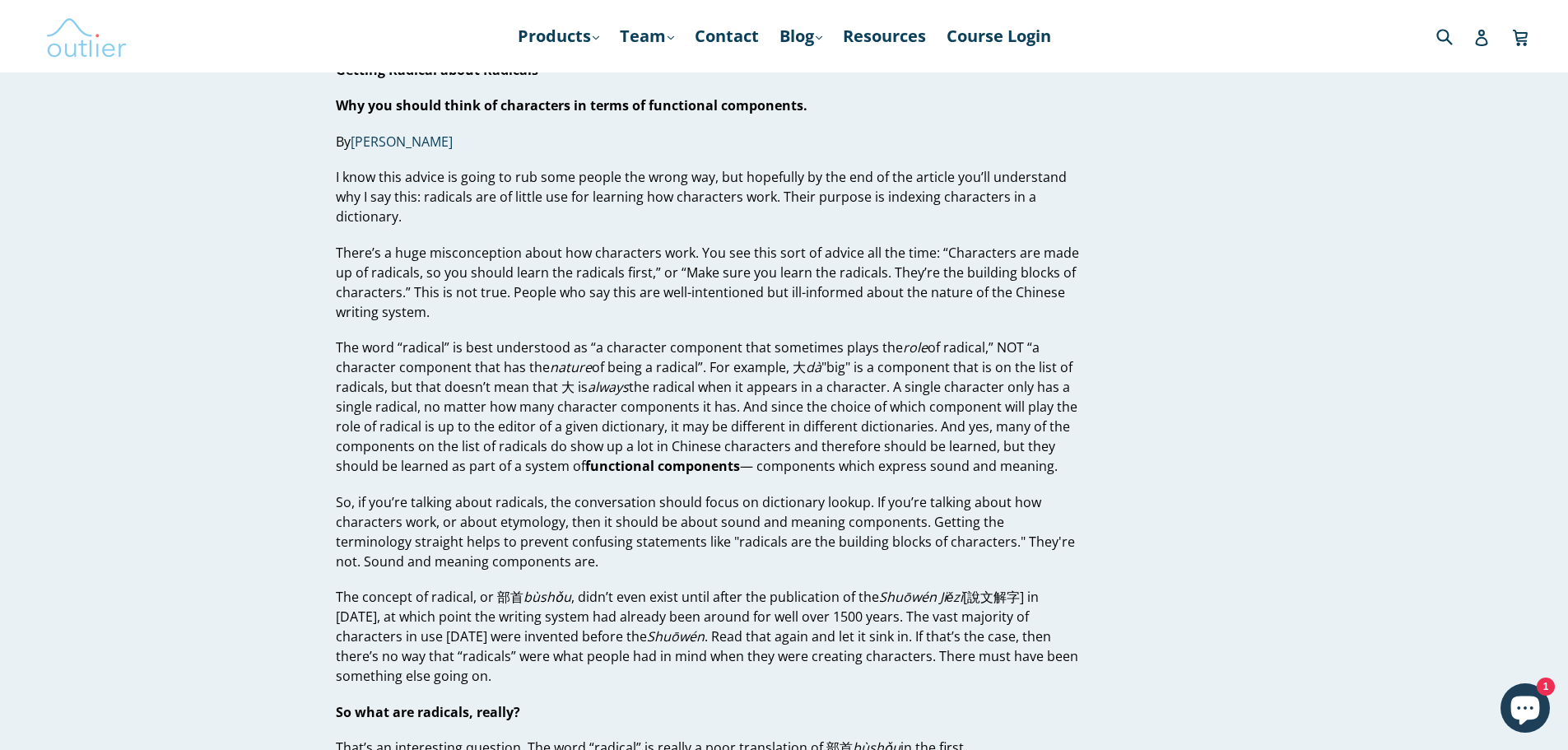
click at [85, 50] on img at bounding box center [86, 36] width 82 height 48
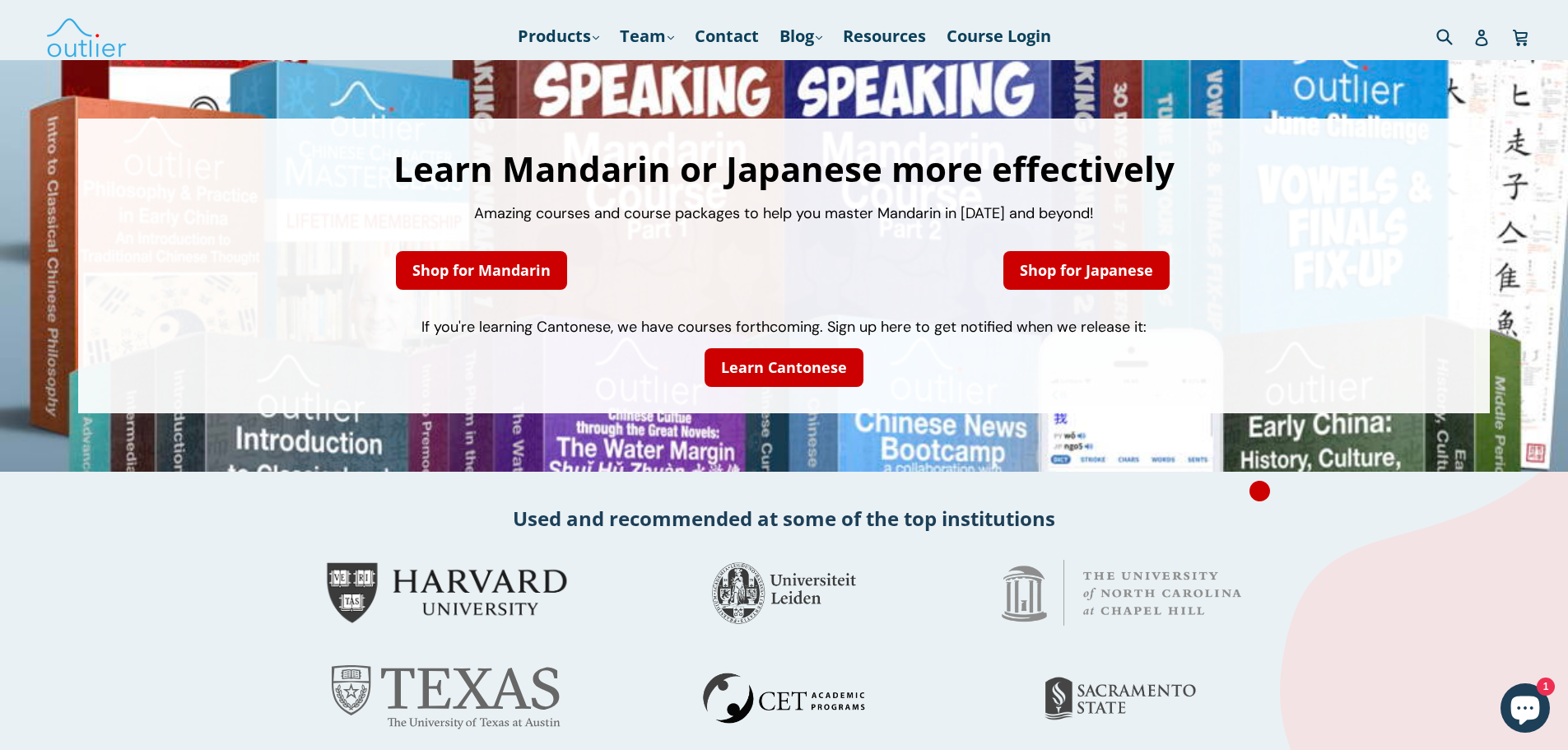
click at [67, 504] on div "Used and recommended at some of the top institutions" at bounding box center [784, 518] width 1568 height 44
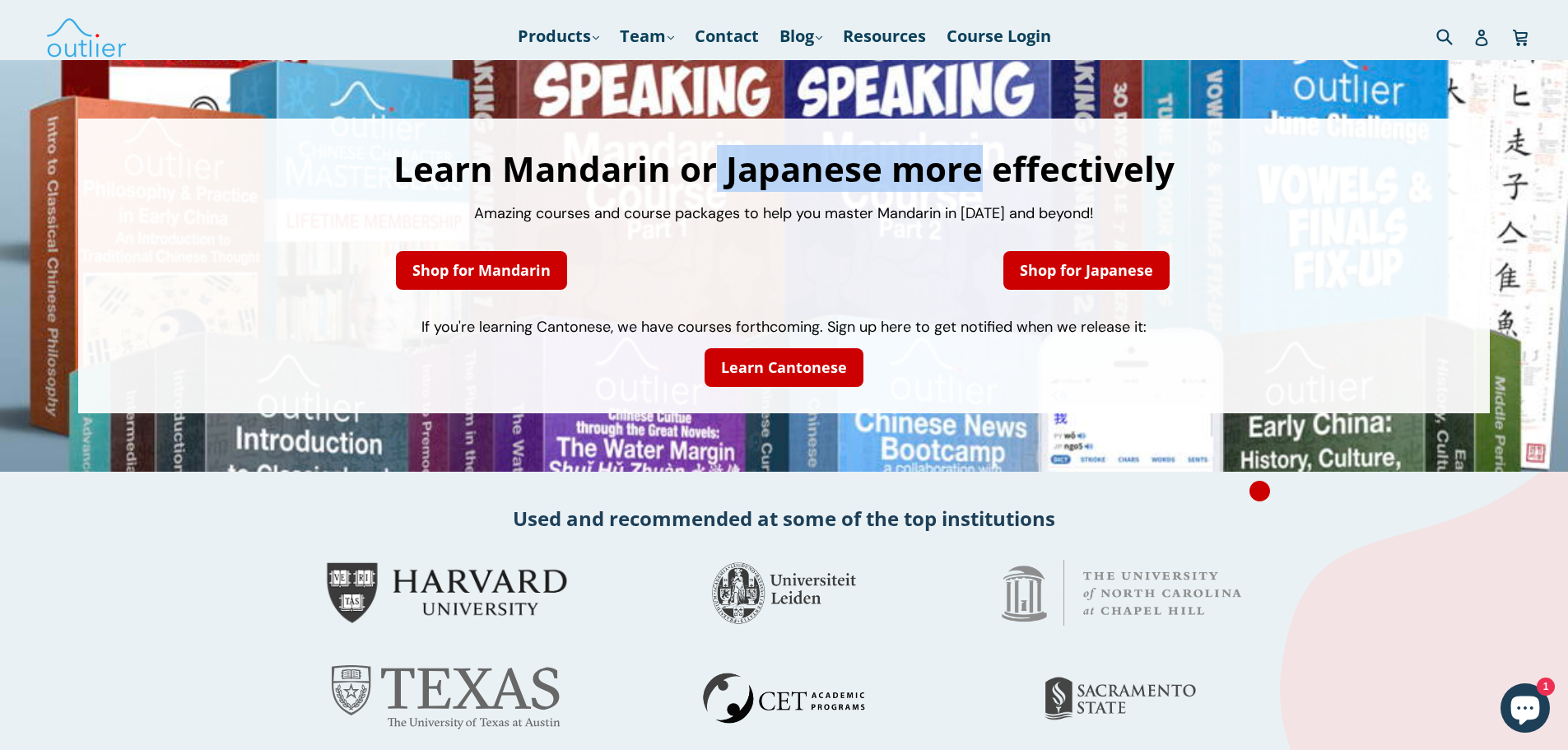
drag, startPoint x: 884, startPoint y: 180, endPoint x: 972, endPoint y: 171, distance: 88.5
click at [972, 171] on h1 "Learn Mandarin or Japanese more effectively" at bounding box center [784, 169] width 1379 height 35
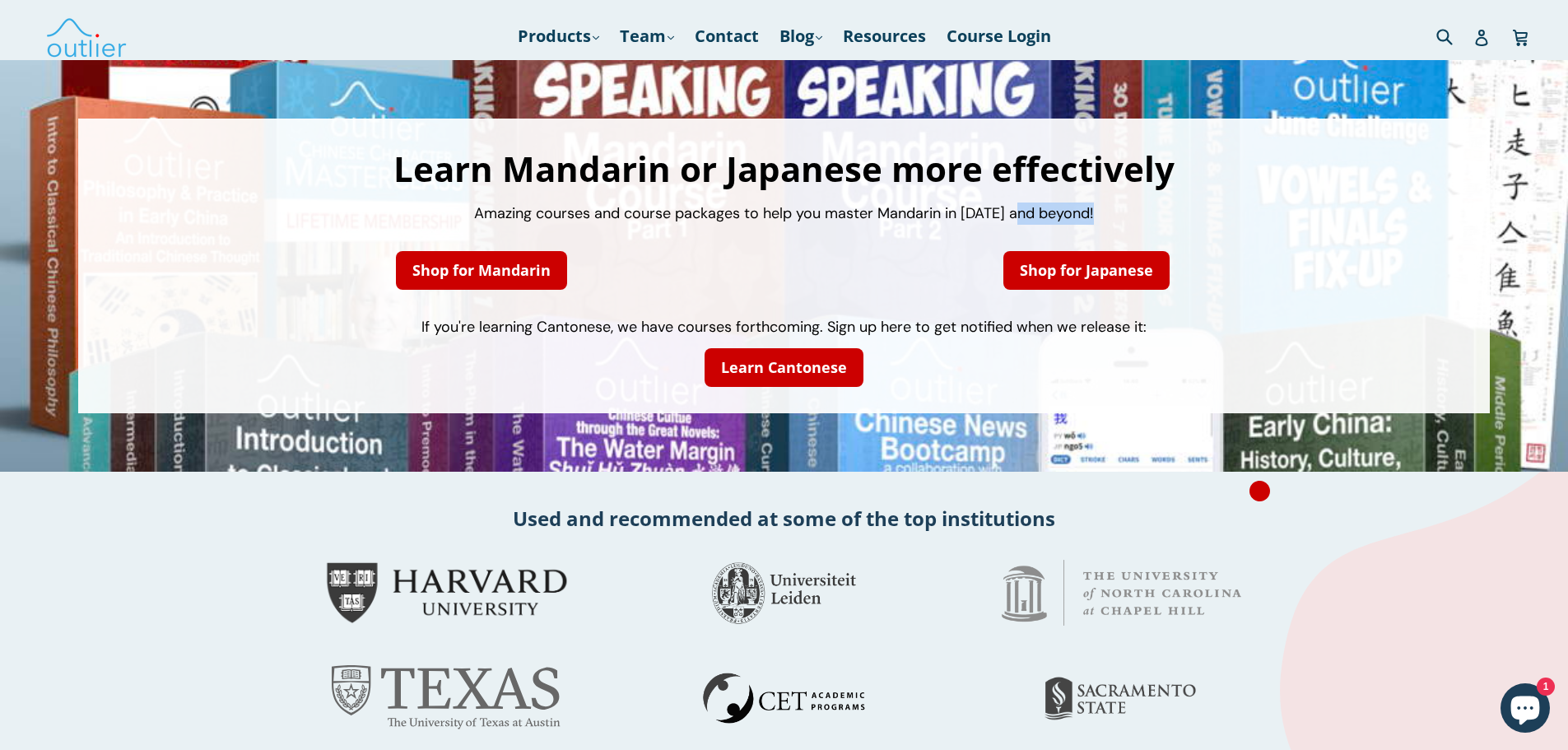
drag, startPoint x: 764, startPoint y: 224, endPoint x: 1009, endPoint y: 220, distance: 245.0
click at [1031, 220] on div "Learn Mandarin or Japanese more effectively Amazing courses and course packages…" at bounding box center [784, 266] width 1379 height 262
click at [778, 228] on div "Learn Mandarin or Japanese more effectively Amazing courses and course packages…" at bounding box center [784, 266] width 1379 height 262
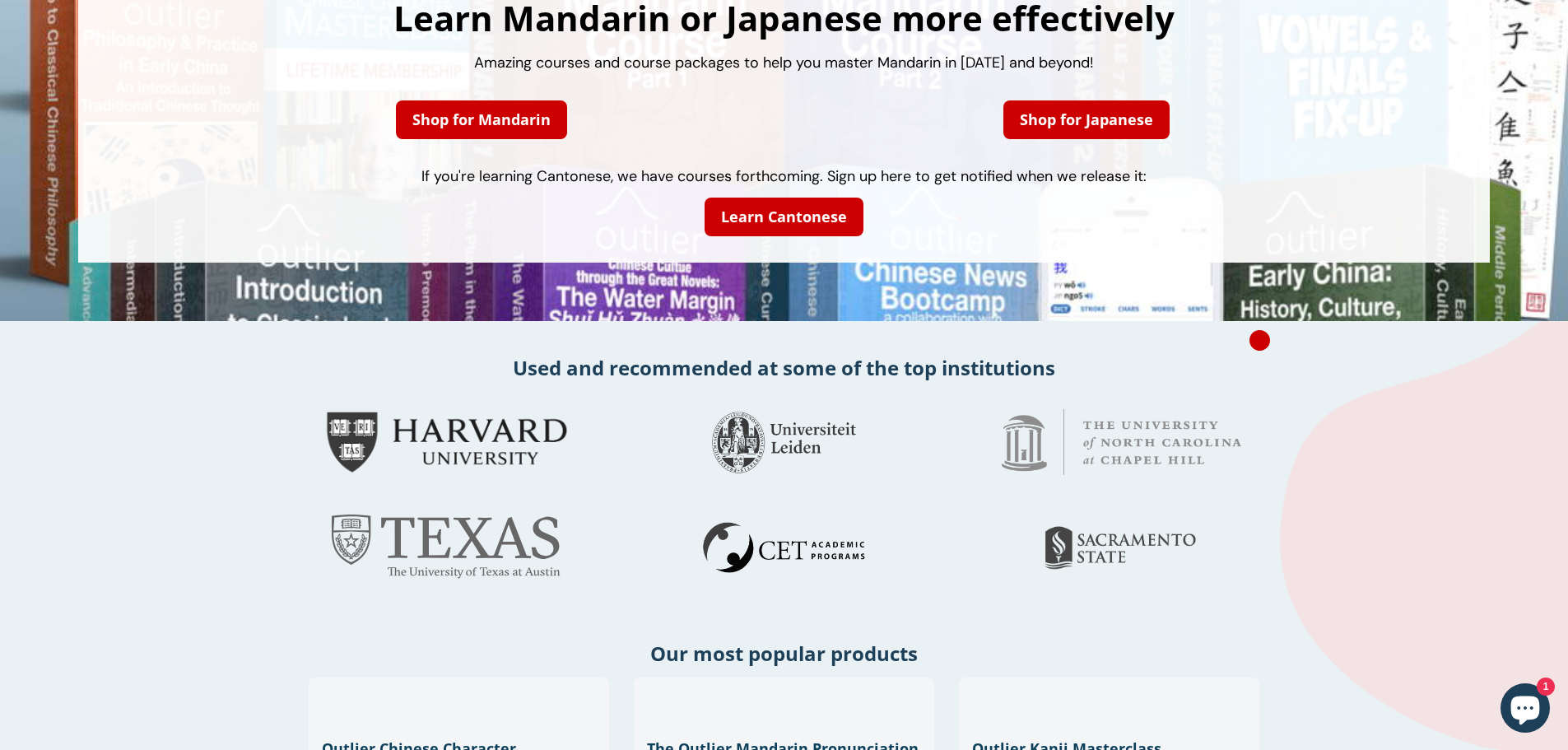
scroll to position [247, 0]
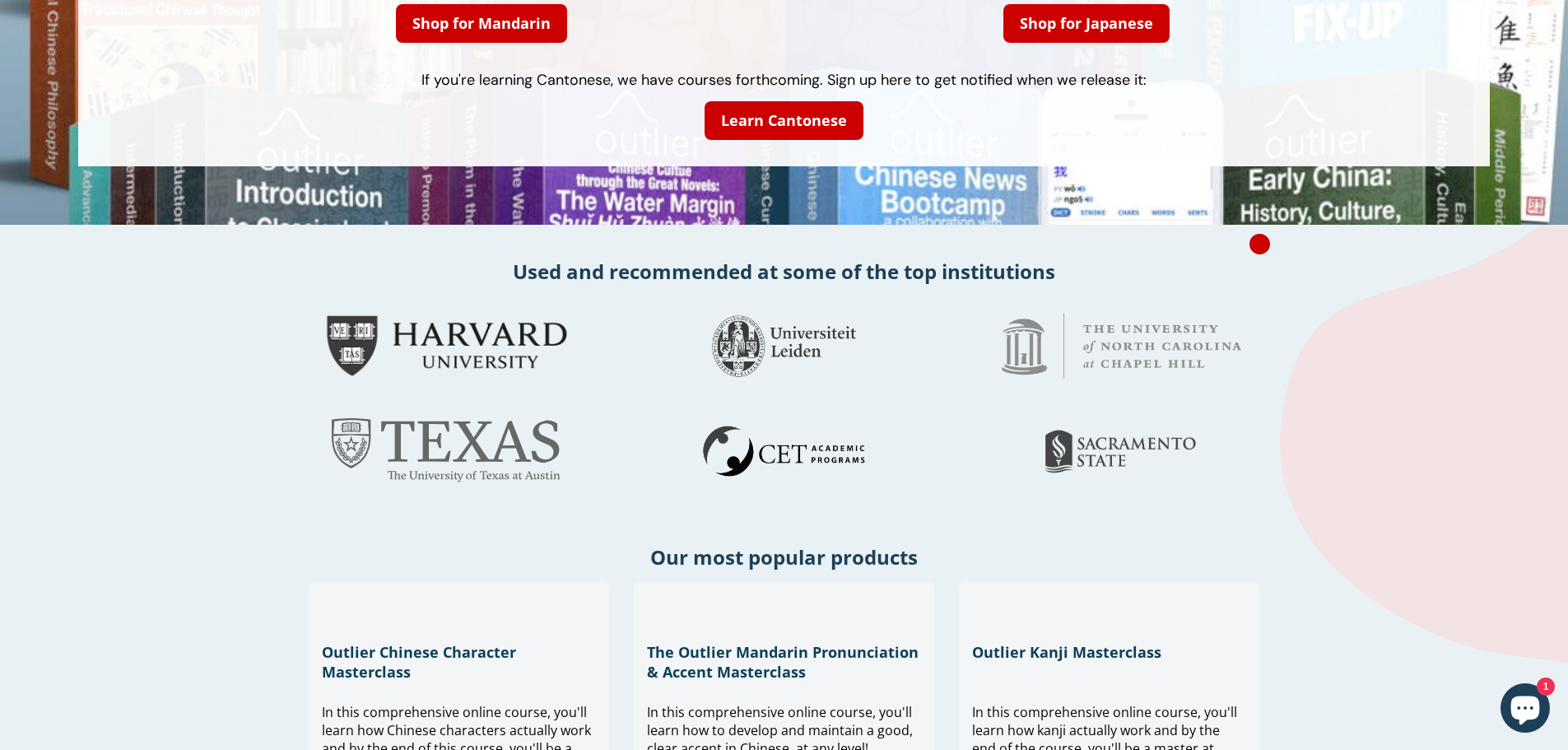
drag, startPoint x: 744, startPoint y: 277, endPoint x: 1058, endPoint y: 272, distance: 314.0
click at [1058, 272] on h2 "Used and recommended at some of the top institutions" at bounding box center [784, 271] width 1568 height 27
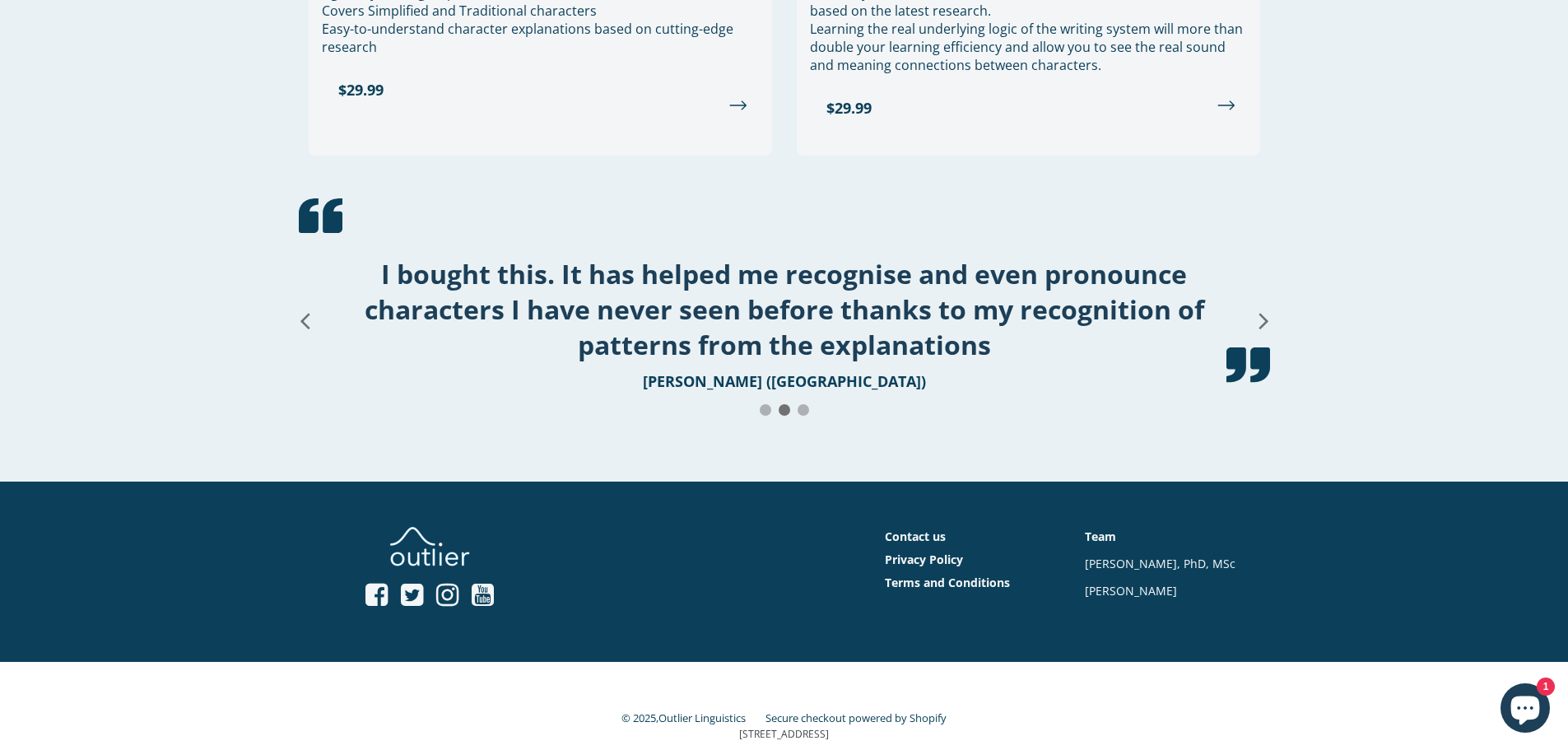
scroll to position [2034, 0]
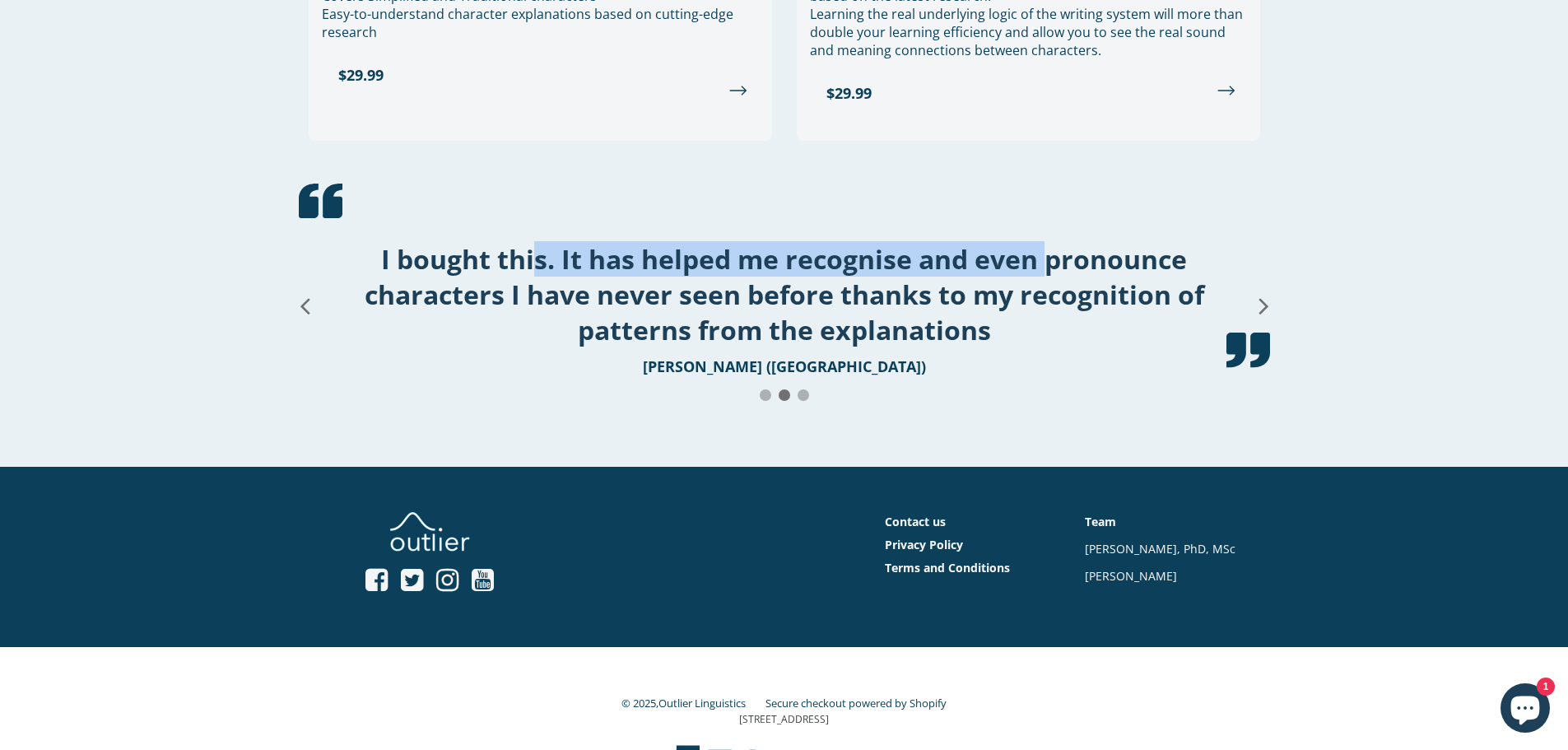
drag, startPoint x: 527, startPoint y: 233, endPoint x: 1048, endPoint y: 244, distance: 521.1
click at [1046, 243] on h1 "I bought this. It has helped me recognise and even pronounce characters I have …" at bounding box center [784, 294] width 930 height 106
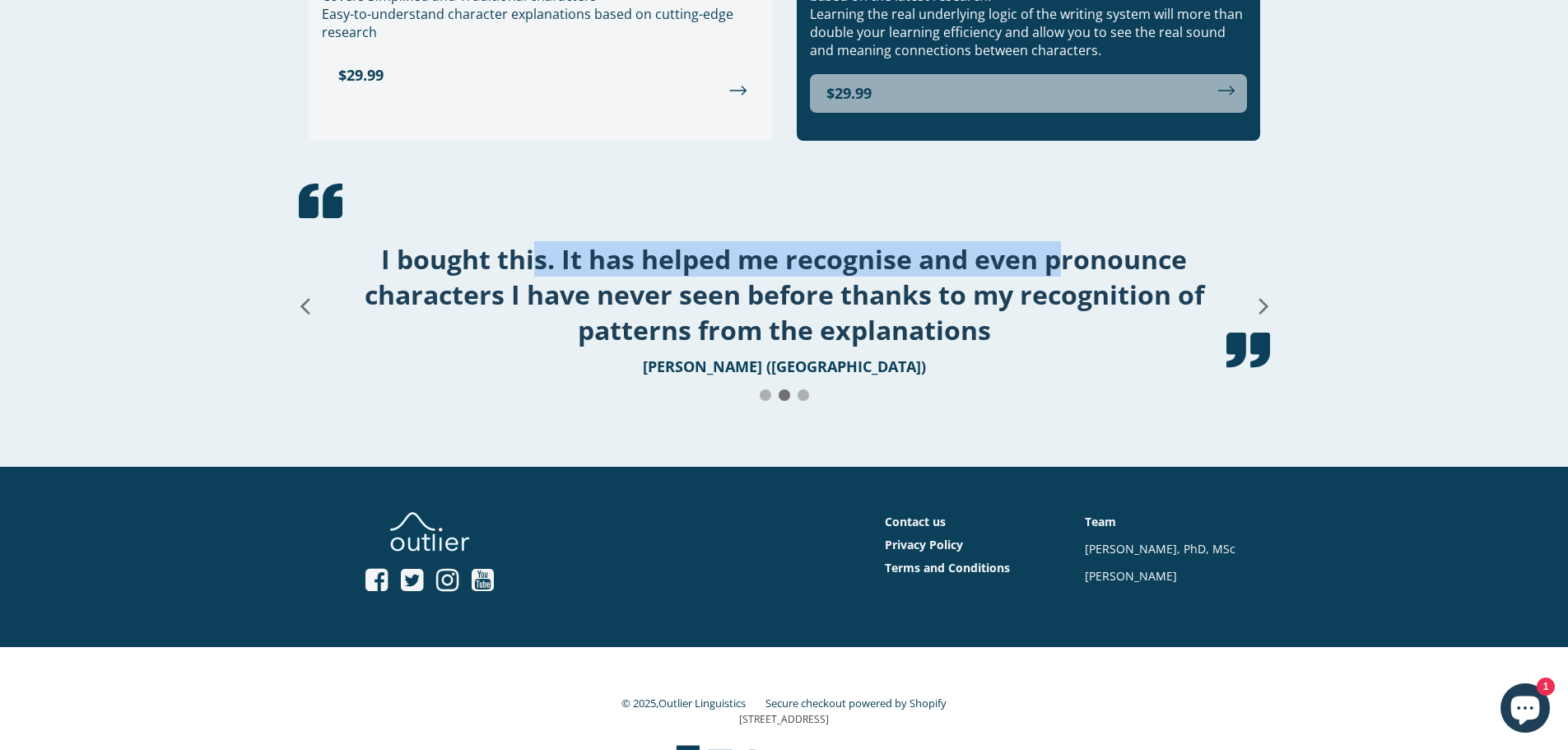
drag, startPoint x: 1049, startPoint y: 246, endPoint x: 1198, endPoint y: 61, distance: 237.5
click at [1049, 247] on h1 "I bought this. It has helped me recognise and even pronounce characters I have …" at bounding box center [784, 294] width 930 height 106
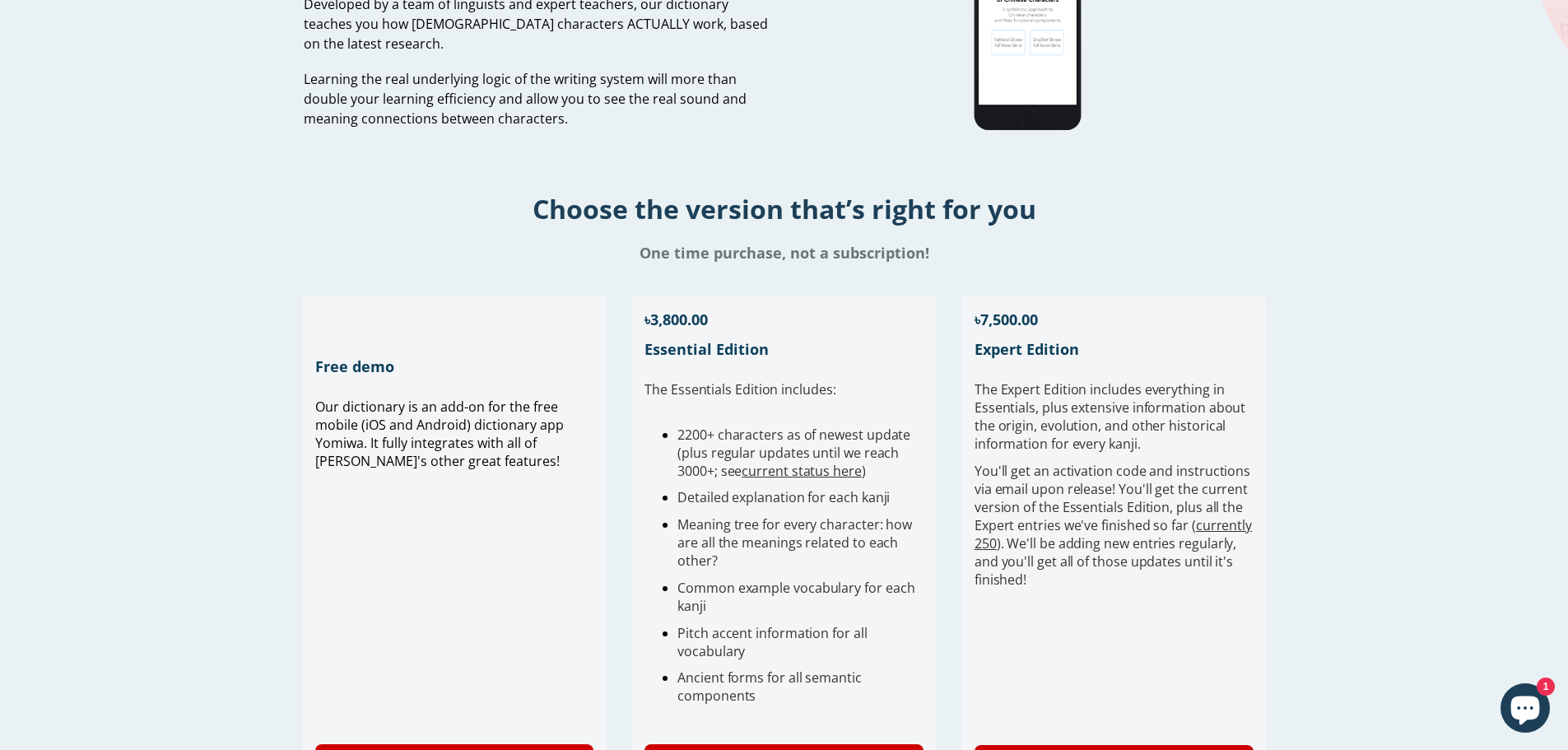
scroll to position [165, 0]
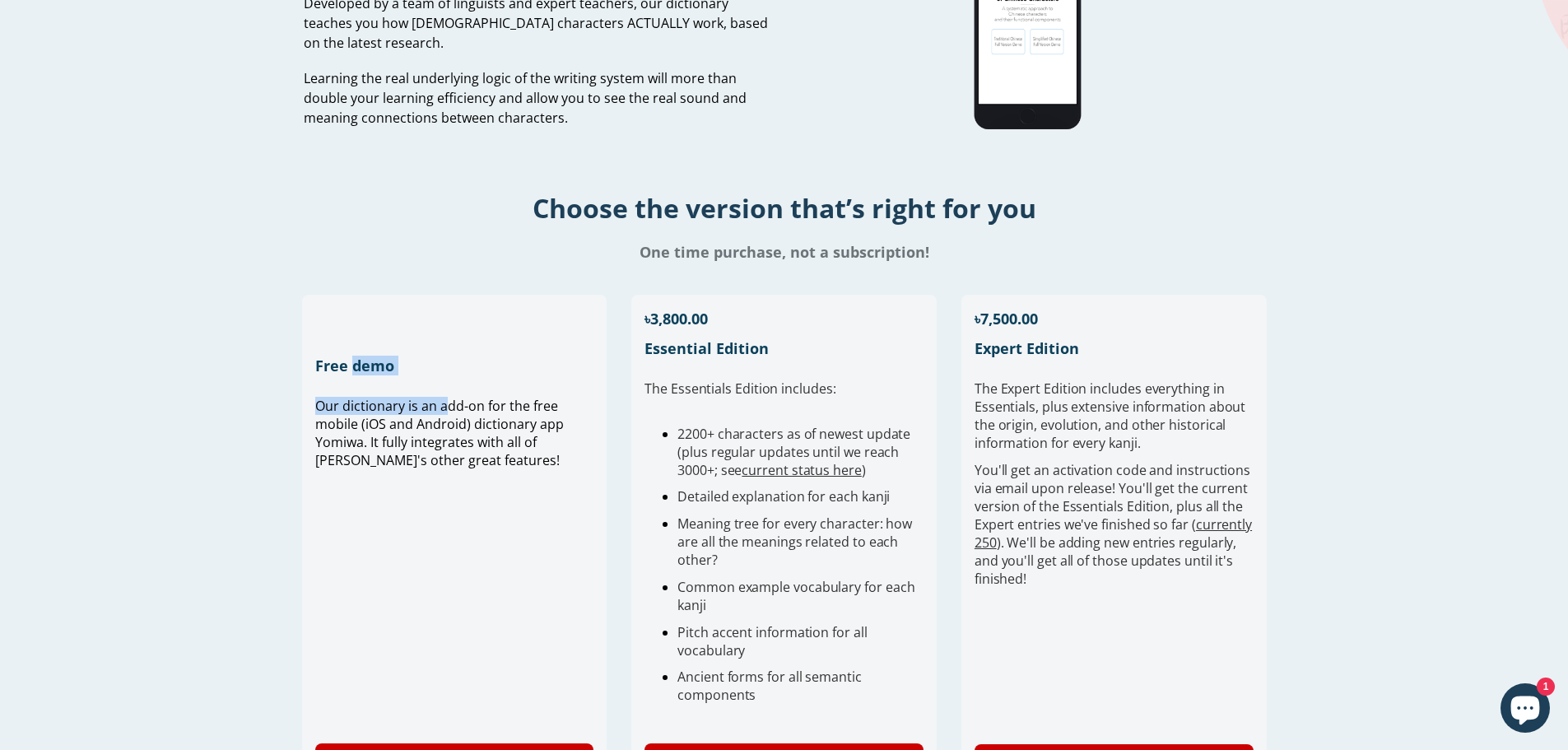
drag, startPoint x: 421, startPoint y: 391, endPoint x: 447, endPoint y: 408, distance: 31.1
click at [447, 408] on div "Free demo Our dictionary is an add-on for the free mobile (iOS and Android) dic…" at bounding box center [455, 545] width 305 height 500
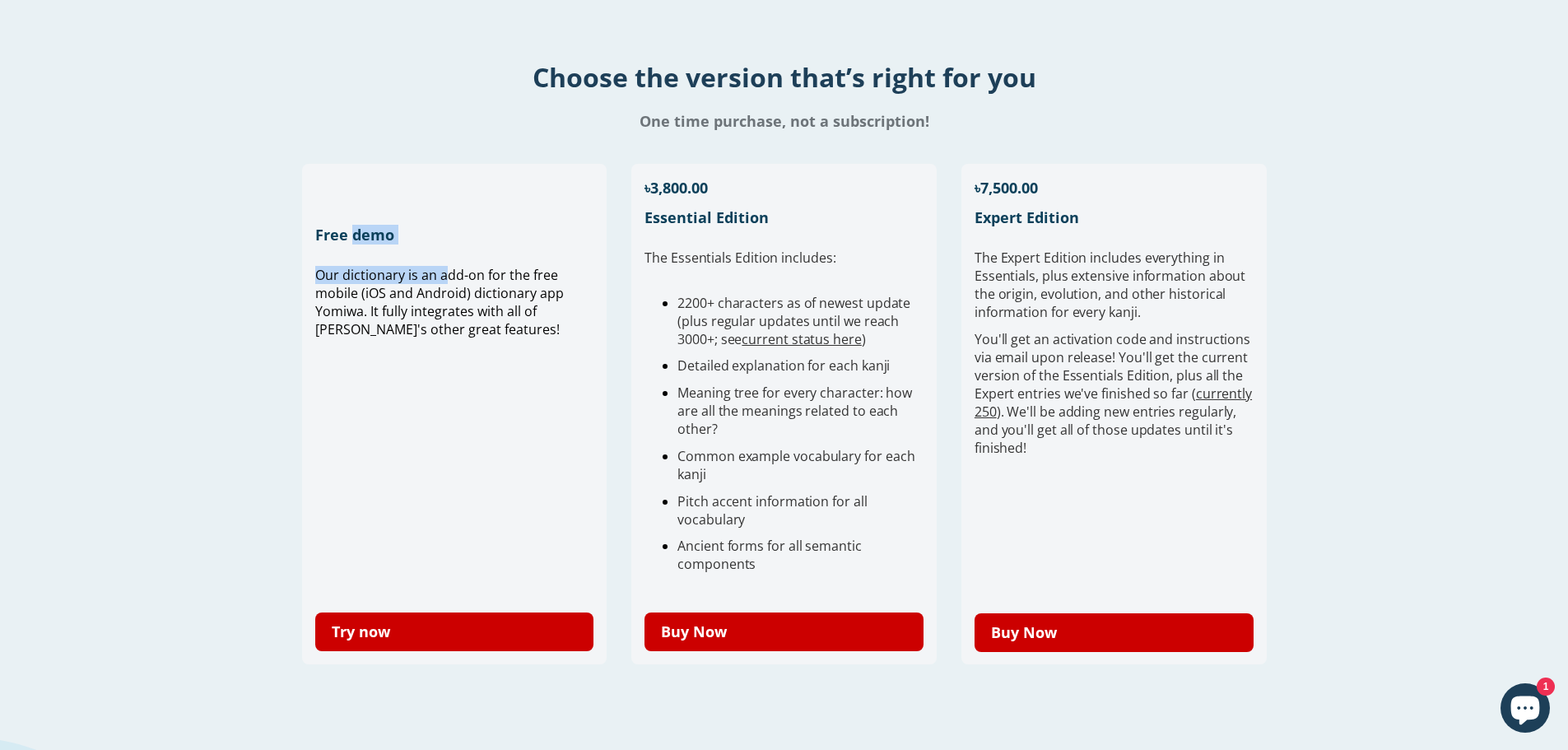
scroll to position [330, 0]
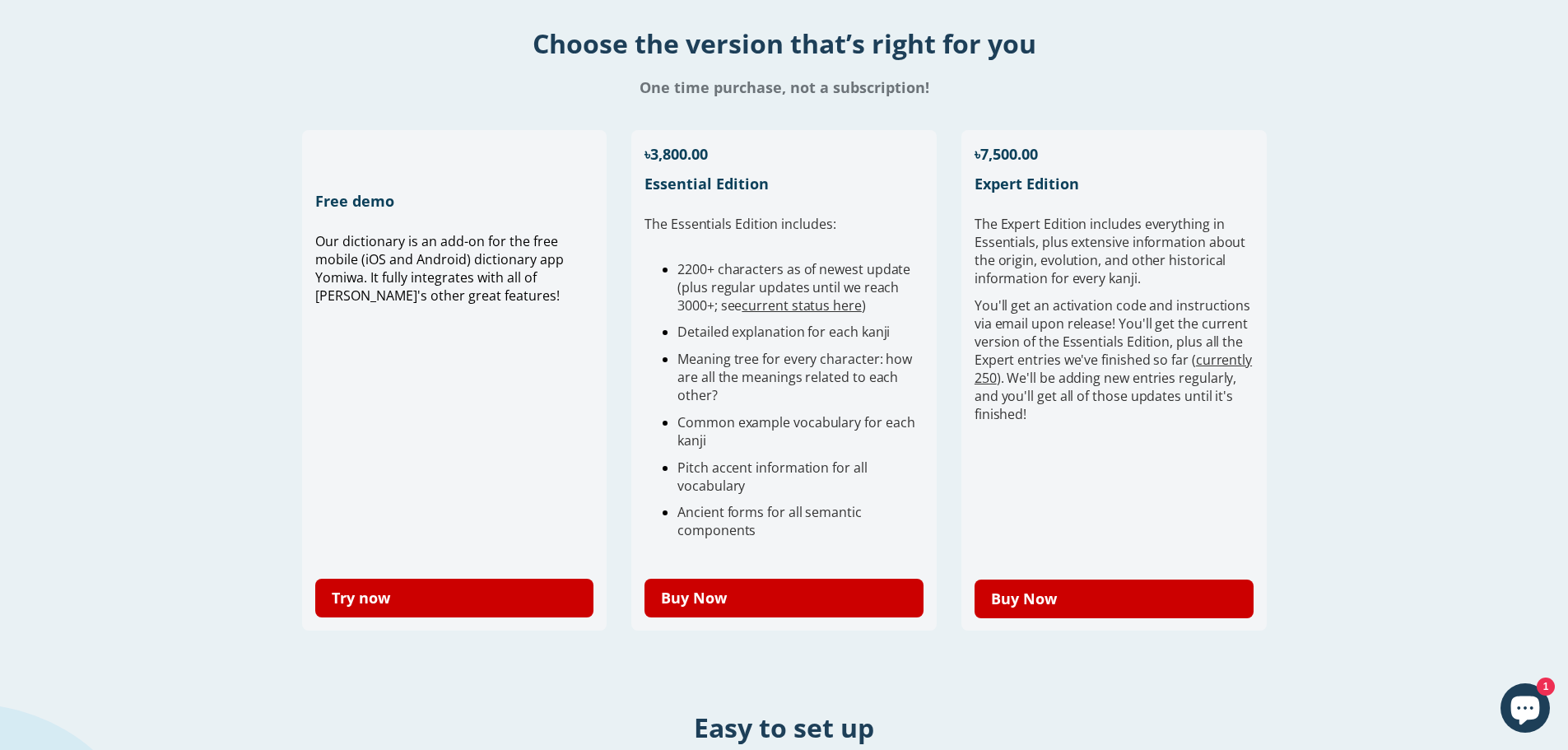
click at [465, 365] on div "Our dictionary is an add-on for the free mobile (iOS and Android) dictionary ap…" at bounding box center [455, 387] width 279 height 310
drag, startPoint x: 417, startPoint y: 254, endPoint x: 472, endPoint y: 268, distance: 56.8
click at [472, 268] on span "Our dictionary is an add-on for the free mobile (iOS and Android) dictionary ap…" at bounding box center [439, 268] width 248 height 72
click at [468, 272] on span "Our dictionary is an add-on for the free mobile (iOS and Android) dictionary ap…" at bounding box center [439, 268] width 248 height 72
drag, startPoint x: 397, startPoint y: 289, endPoint x: 507, endPoint y: 301, distance: 110.7
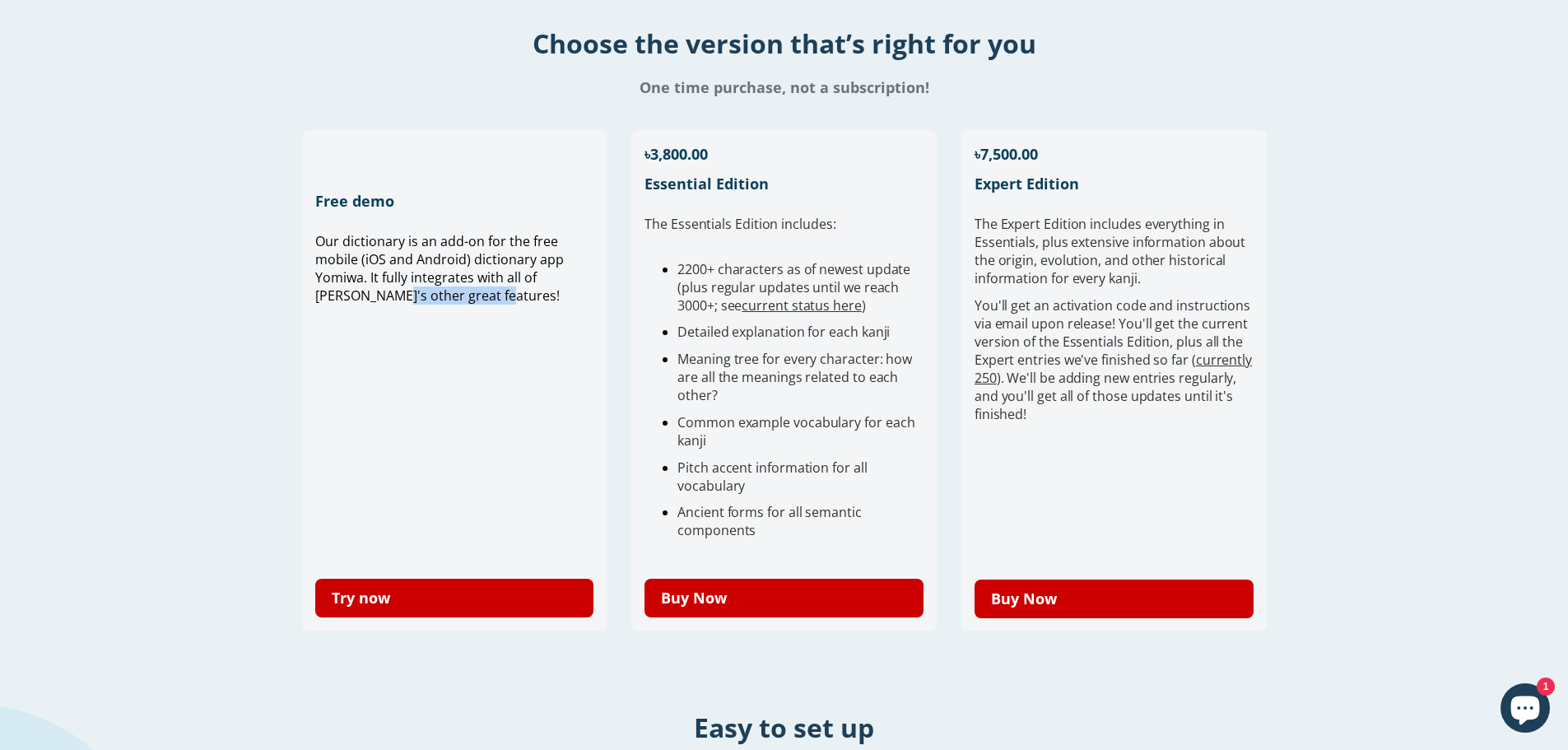
click at [507, 301] on p "Our dictionary is an add-on for the free mobile (iOS and Android) dictionary ap…" at bounding box center [455, 268] width 279 height 72
click at [507, 301] on p "Our dictionary is an add-on for the free mobile (iOS and Android) dictionary ap…" at bounding box center [455, 268] width 279 height 72
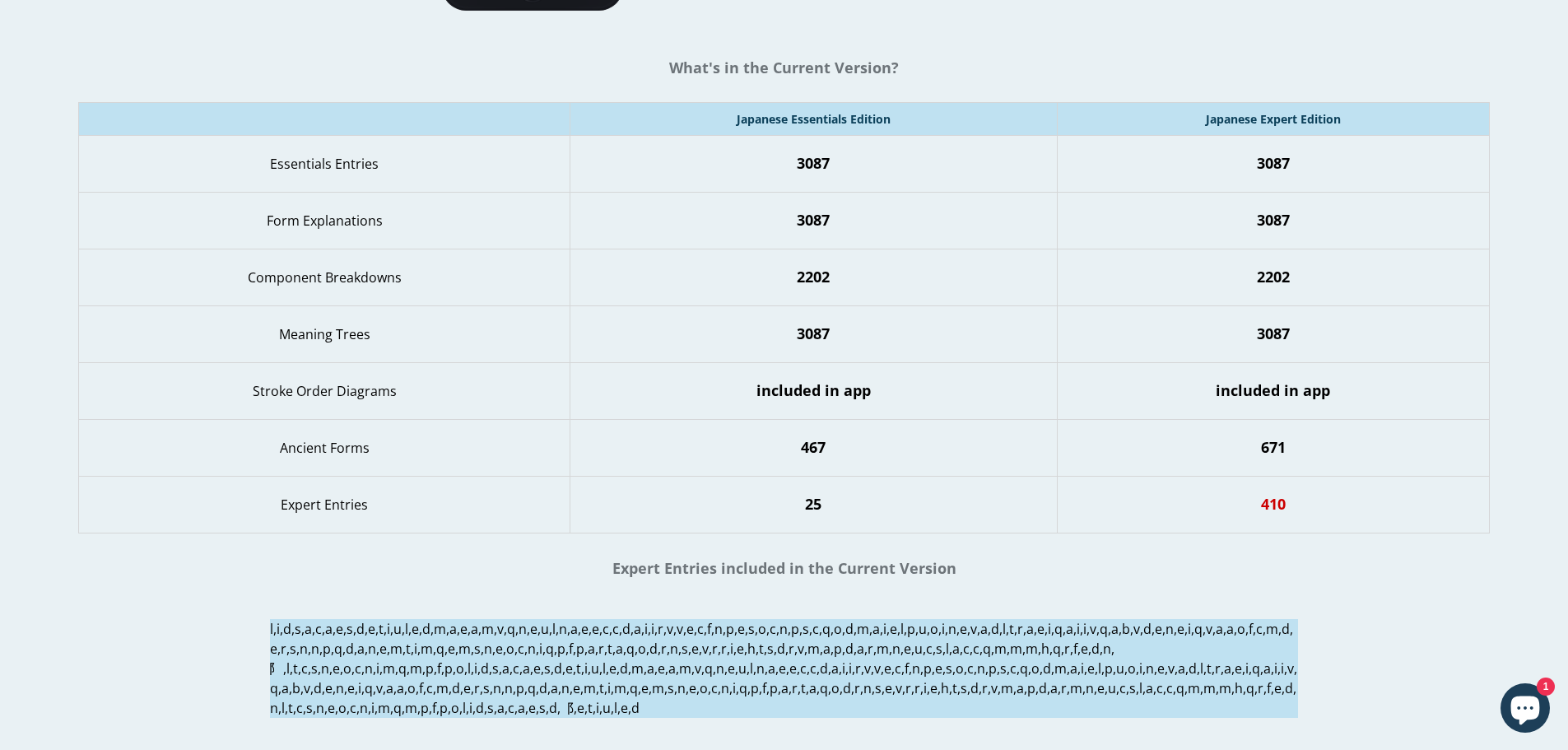
scroll to position [988, 0]
